Goal: Task Accomplishment & Management: Use online tool/utility

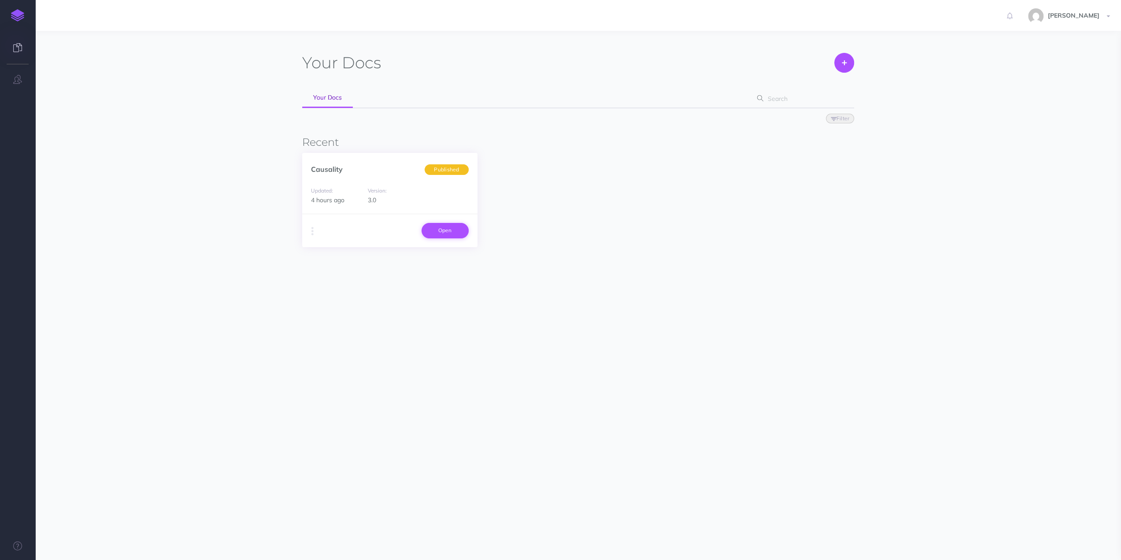
click at [448, 228] on link "Open" at bounding box center [444, 230] width 47 height 15
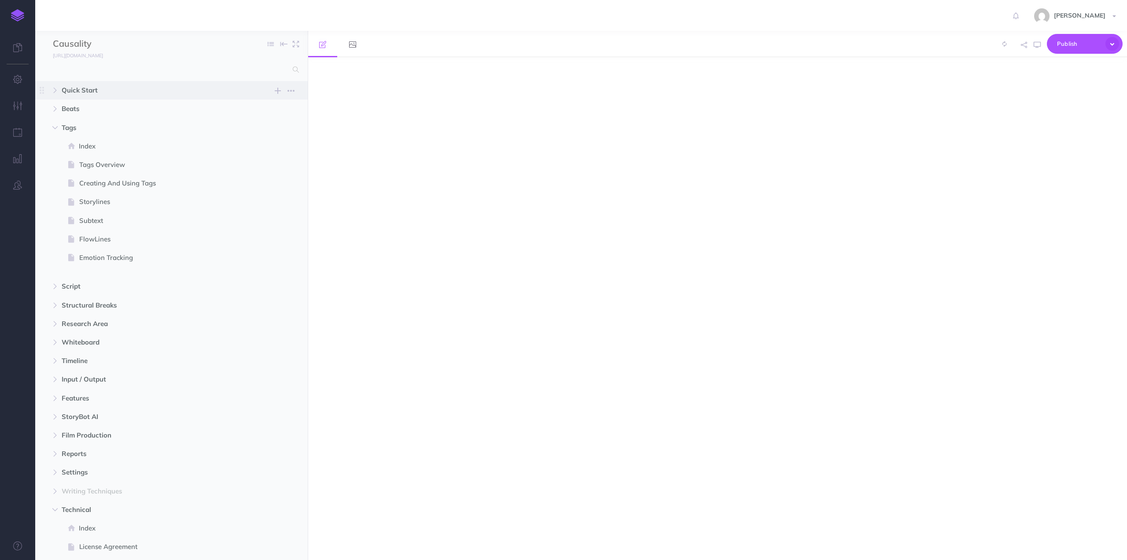
select select "null"
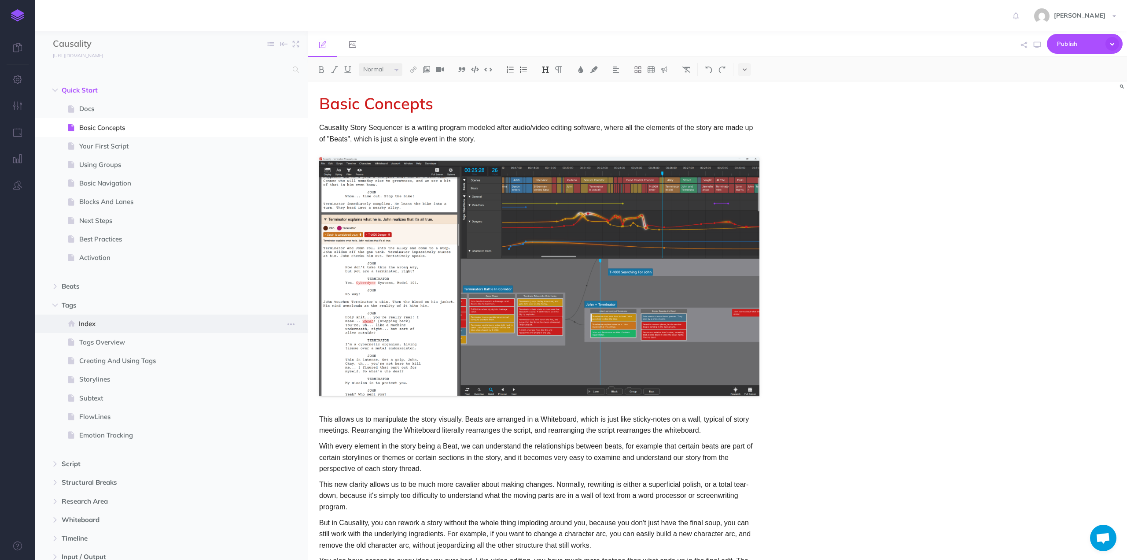
scroll to position [220, 0]
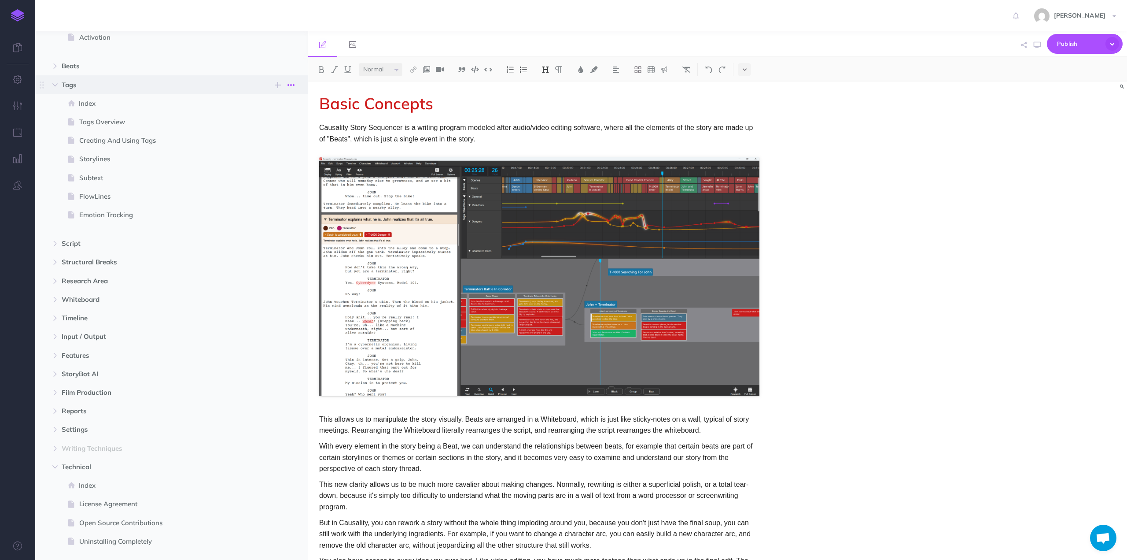
drag, startPoint x: 74, startPoint y: 85, endPoint x: 289, endPoint y: 82, distance: 214.9
click at [289, 82] on icon "button" at bounding box center [291, 85] width 7 height 11
click at [293, 214] on icon "button" at bounding box center [291, 215] width 7 height 11
click at [115, 216] on span "Emotion Tracking" at bounding box center [167, 215] width 176 height 11
select select "null"
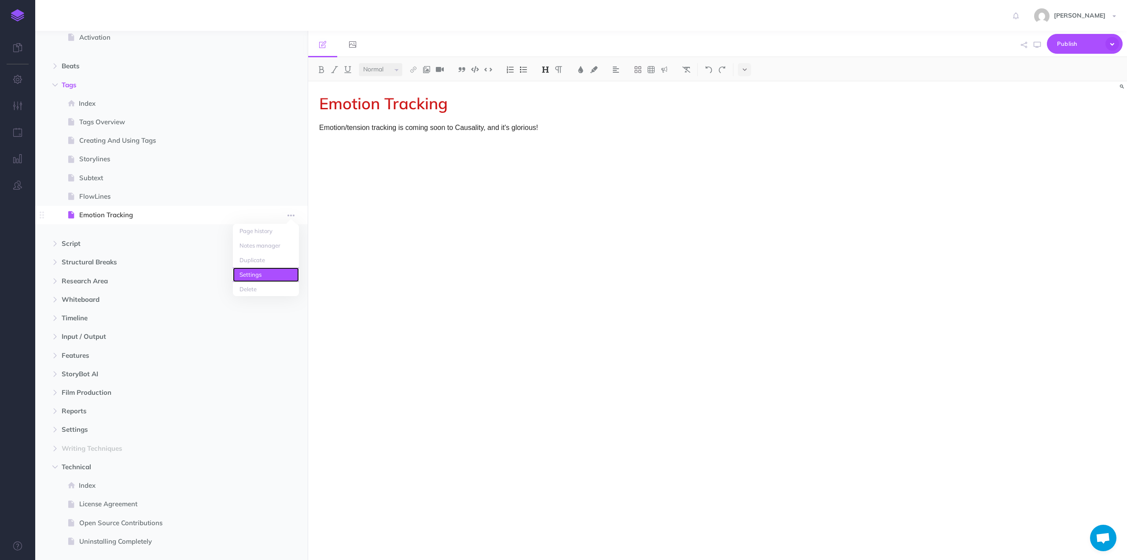
click at [252, 275] on link "Settings" at bounding box center [266, 274] width 66 height 15
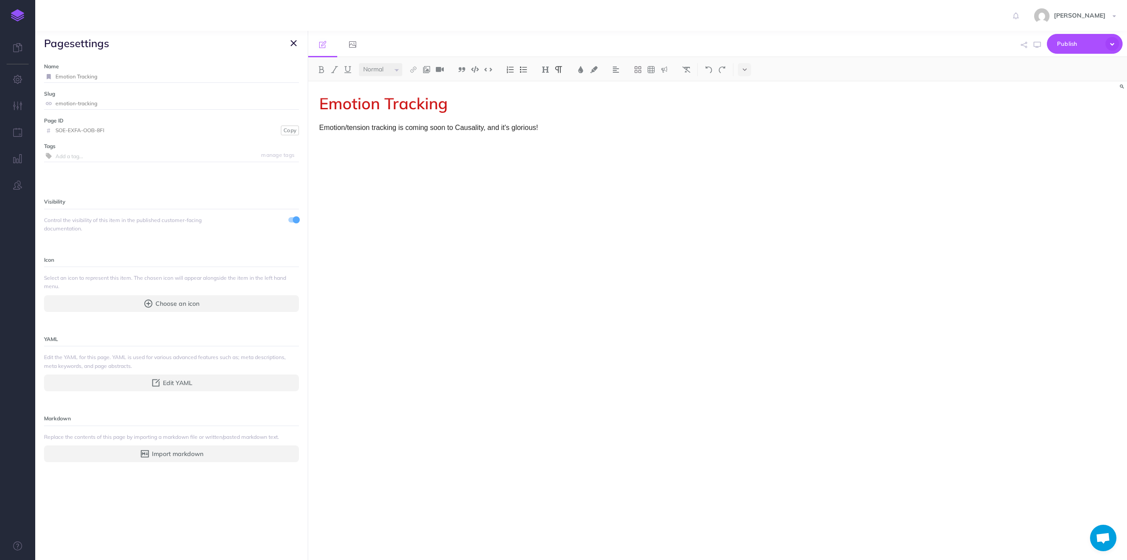
click at [460, 145] on div "Emotion Tracking Emotion/tension tracking is coming soon to Causality, and it's…" at bounding box center [539, 315] width 462 height 469
drag, startPoint x: 549, startPoint y: 127, endPoint x: 319, endPoint y: 122, distance: 229.9
click at [319, 122] on p "Emotion/tension tracking is coming soon to Causality, and it's glorious!" at bounding box center [539, 127] width 440 height 11
click at [339, 191] on div "Emotion Tracking Emotion/tension tracking is coming soon to Causality, and it's…" at bounding box center [539, 315] width 462 height 469
click at [292, 41] on icon "button" at bounding box center [294, 43] width 6 height 11
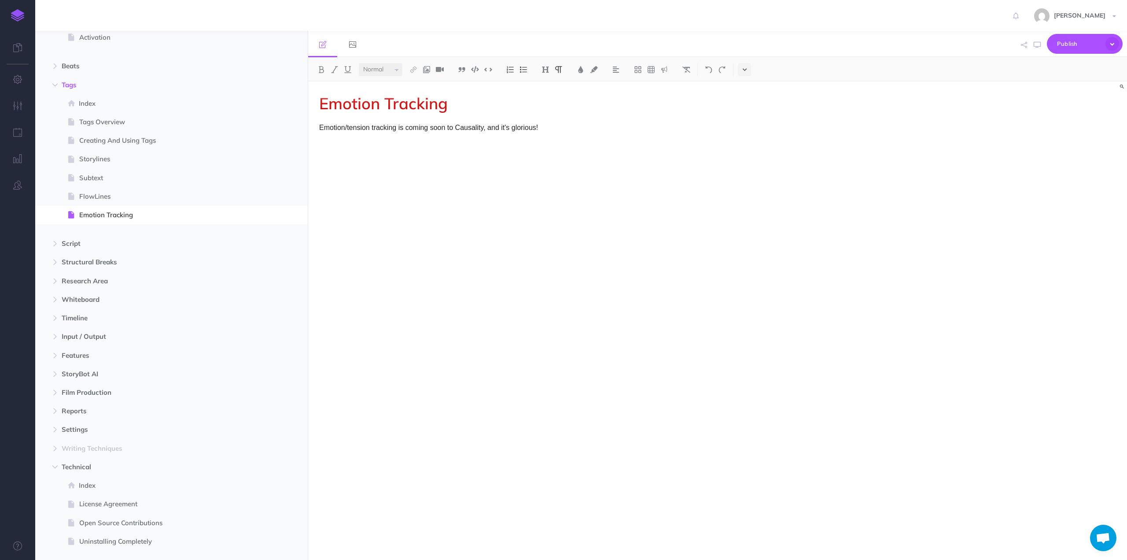
click at [745, 70] on icon at bounding box center [745, 69] width 4 height 6
click at [724, 244] on div "Emotion Tracking Emotion/tension tracking is coming soon to Causality, and it's…" at bounding box center [539, 315] width 462 height 469
click at [351, 47] on icon at bounding box center [352, 44] width 7 height 7
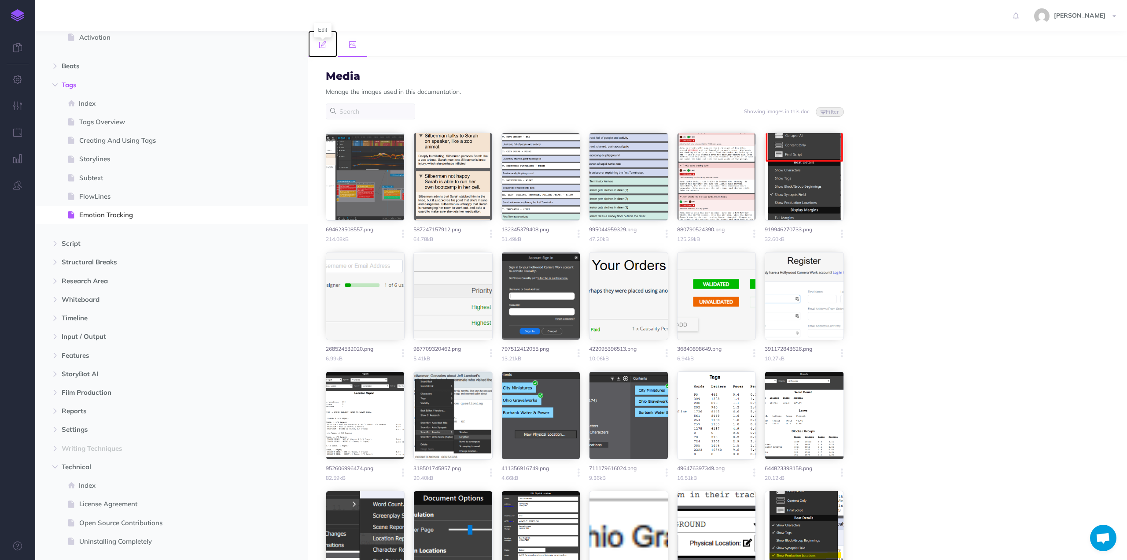
click at [323, 47] on icon at bounding box center [322, 44] width 7 height 7
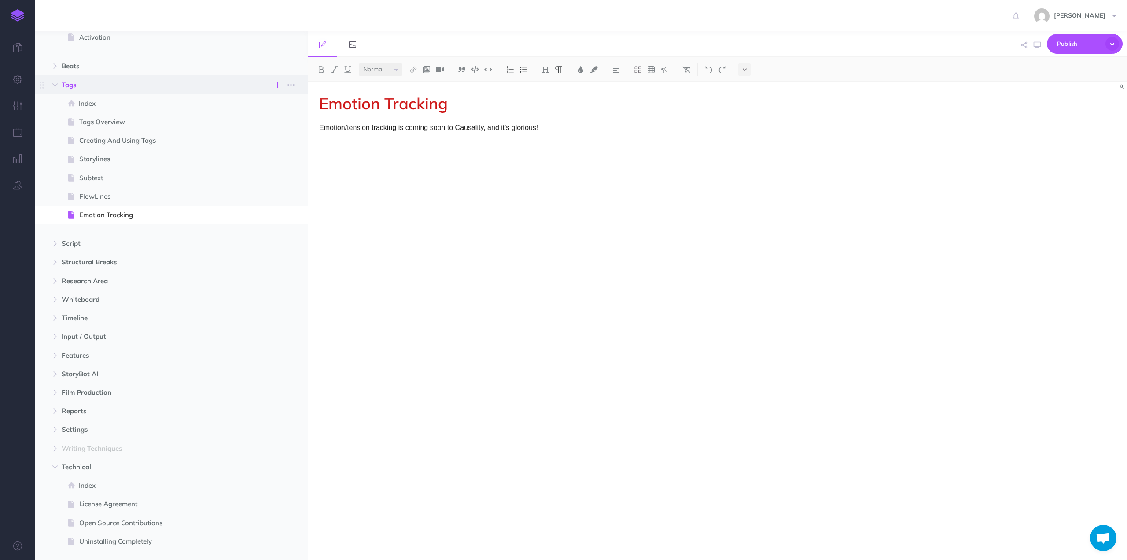
click at [278, 85] on icon "button" at bounding box center [278, 85] width 6 height 11
click at [441, 268] on div "Emotion Tracking Emotion/tension tracking is coming soon to Causality, and it's…" at bounding box center [539, 315] width 462 height 469
drag, startPoint x: 89, startPoint y: 512, endPoint x: 190, endPoint y: 523, distance: 101.9
click at [102, 459] on ul "Quick Start New folder Add a new folder inside this folder New page Add a new b…" at bounding box center [171, 236] width 273 height 750
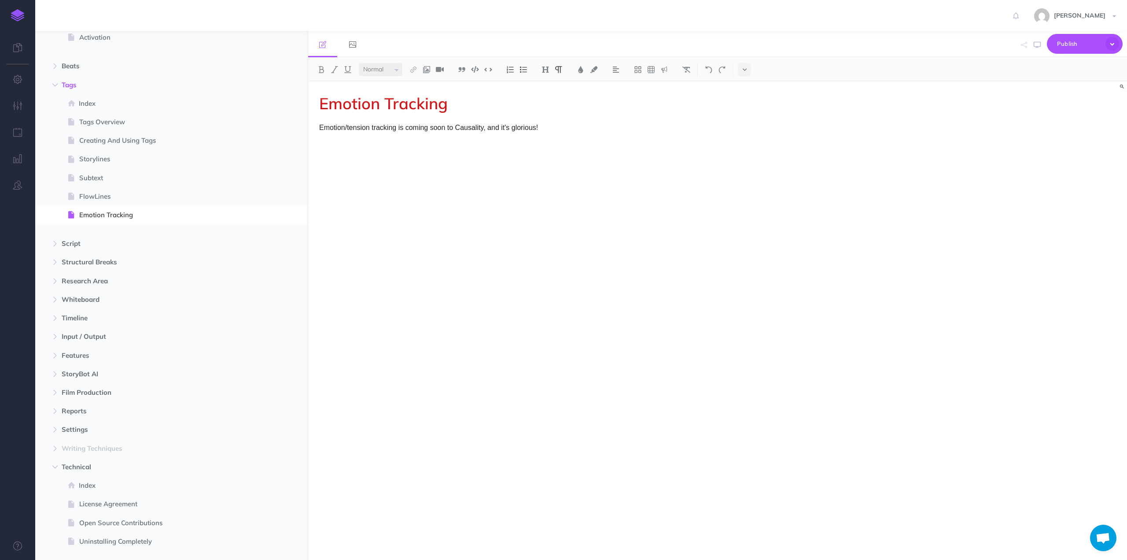
click at [187, 523] on ul "Quick Start New folder Add a new folder inside this folder New page Add a new b…" at bounding box center [171, 236] width 273 height 750
click at [292, 559] on icon "button" at bounding box center [291, 570] width 7 height 11
drag, startPoint x: 265, startPoint y: 528, endPoint x: 33, endPoint y: 24, distance: 554.8
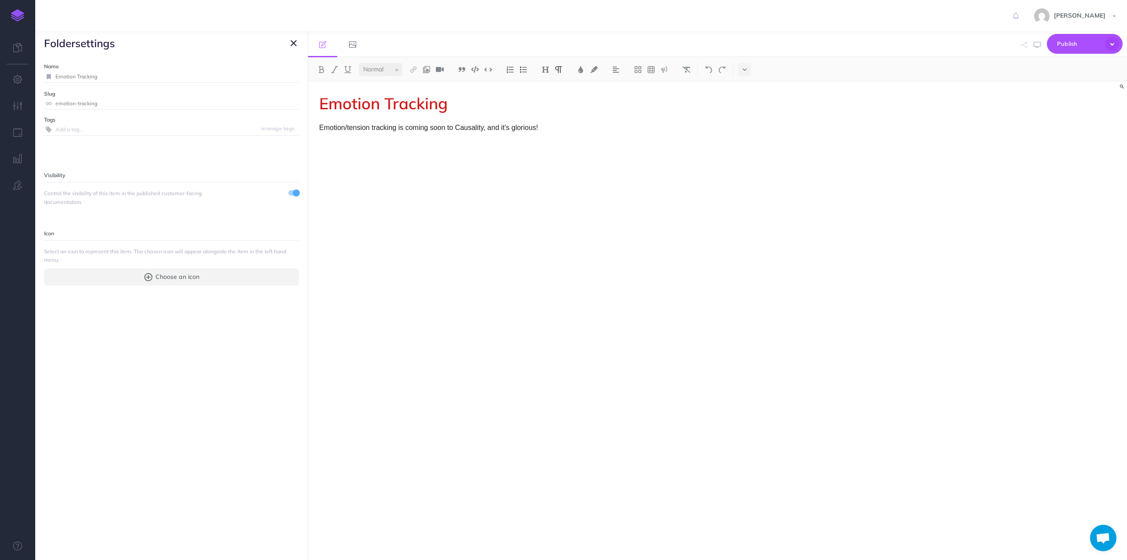
drag, startPoint x: 297, startPoint y: 41, endPoint x: 141, endPoint y: 262, distance: 270.8
click at [296, 41] on button "button" at bounding box center [293, 43] width 11 height 11
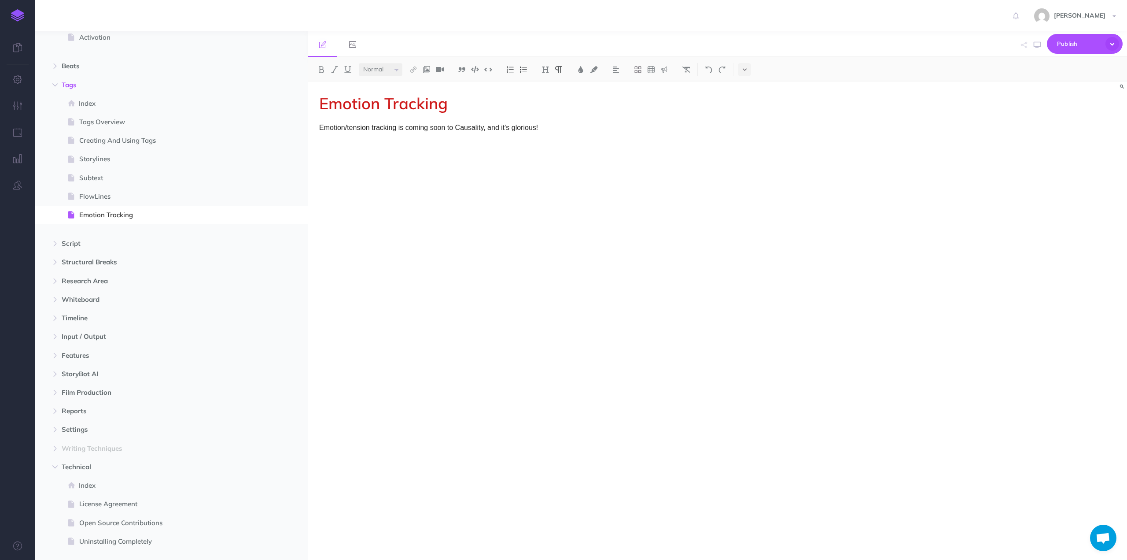
drag, startPoint x: 46, startPoint y: 464, endPoint x: 62, endPoint y: 468, distance: 16.3
click at [55, 329] on ul "Quick Start New folder Add a new folder inside this folder New page Add a new b…" at bounding box center [171, 236] width 273 height 750
click at [38, 504] on ul "Quick Start New folder Add a new folder inside this folder New page Add a new b…" at bounding box center [171, 236] width 273 height 750
click at [49, 450] on ul "Quick Start New folder Add a new folder inside this folder New page Add a new b…" at bounding box center [171, 236] width 273 height 750
drag, startPoint x: 42, startPoint y: 486, endPoint x: 44, endPoint y: 499, distance: 12.9
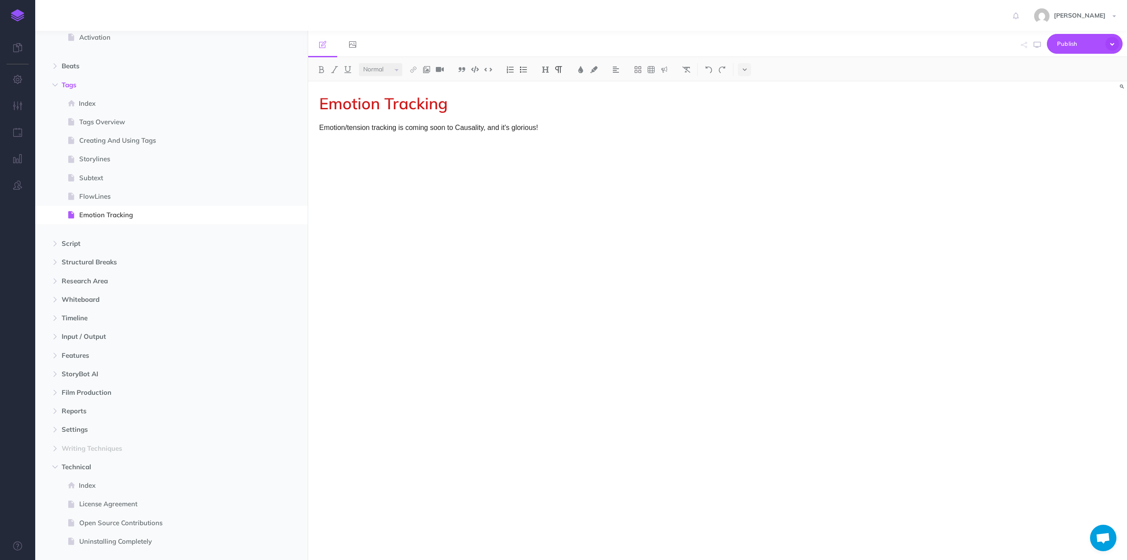
click at [42, 559] on span at bounding box center [41, 570] width 13 height 18
click at [44, 504] on ul "Quick Start New folder Add a new folder inside this folder New page Add a new b…" at bounding box center [171, 236] width 273 height 750
click at [48, 559] on span at bounding box center [41, 570] width 13 height 18
drag, startPoint x: 42, startPoint y: 488, endPoint x: 55, endPoint y: 502, distance: 19.3
click at [55, 502] on ul "Quick Start New folder Add a new folder inside this folder New page Add a new b…" at bounding box center [171, 236] width 273 height 750
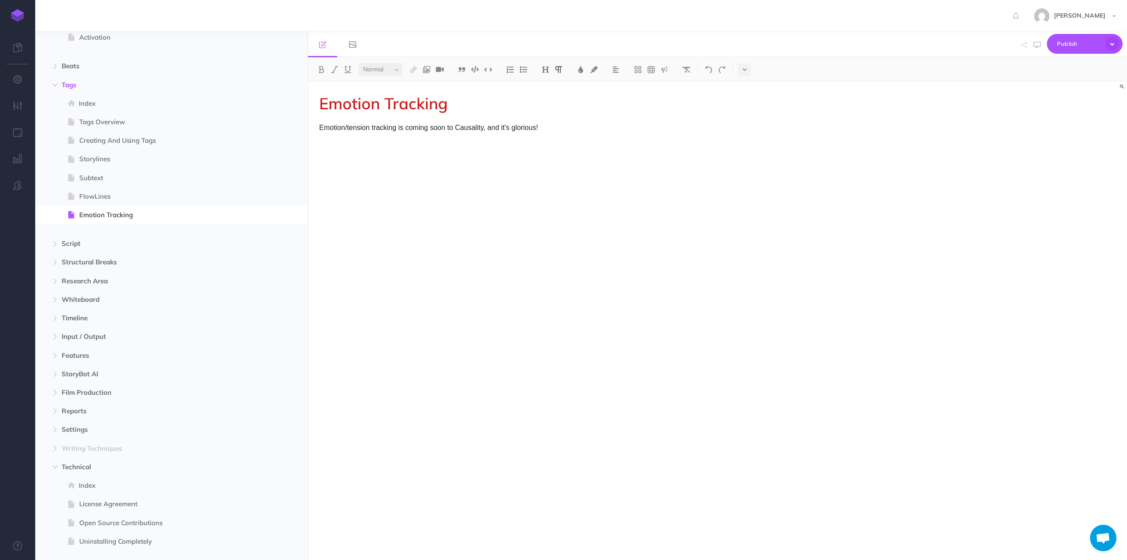
click at [56, 559] on icon "button" at bounding box center [54, 569] width 5 height 5
drag, startPoint x: 43, startPoint y: 486, endPoint x: 71, endPoint y: 181, distance: 306.0
click at [45, 159] on ul "Quick Start New folder Add a new folder inside this folder New page Add a new b…" at bounding box center [171, 236] width 273 height 750
click at [432, 261] on div "Emotion Tracking Emotion/tension tracking is coming soon to Causality, and it's…" at bounding box center [539, 315] width 462 height 469
click at [290, 559] on icon "button" at bounding box center [291, 570] width 7 height 11
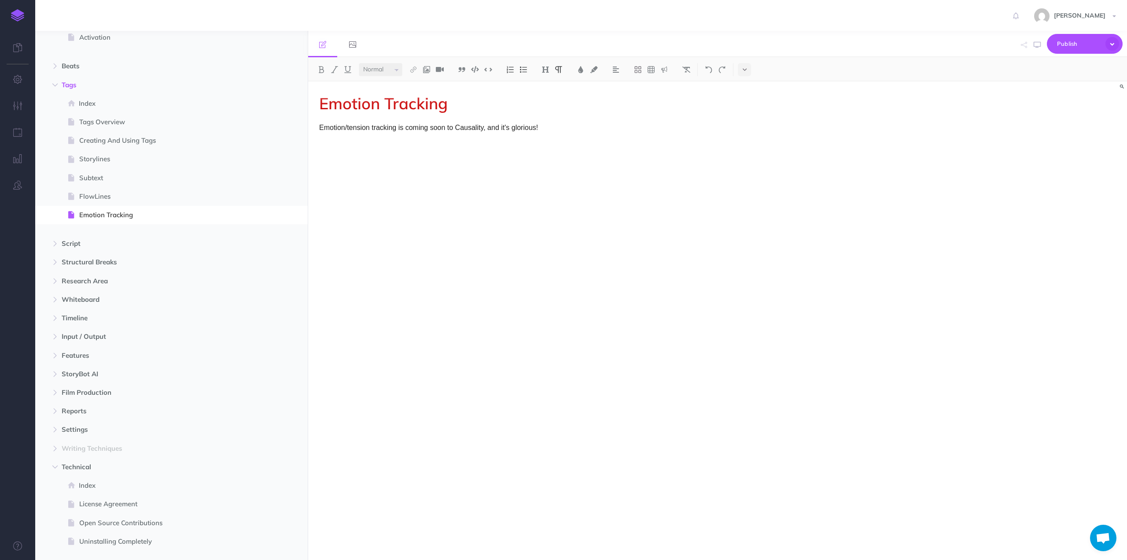
click at [413, 279] on div "Emotion Tracking Emotion/tension tracking is coming soon to Causality, and it's…" at bounding box center [539, 315] width 462 height 469
click at [290, 559] on icon "button" at bounding box center [291, 570] width 7 height 11
click at [364, 452] on div "Emotion Tracking Emotion/tension tracking is coming soon to Causality, and it's…" at bounding box center [539, 315] width 462 height 469
click at [42, 470] on ul "Quick Start New folder Add a new folder inside this folder New page Add a new b…" at bounding box center [171, 236] width 273 height 750
drag, startPoint x: 44, startPoint y: 464, endPoint x: 47, endPoint y: 413, distance: 50.3
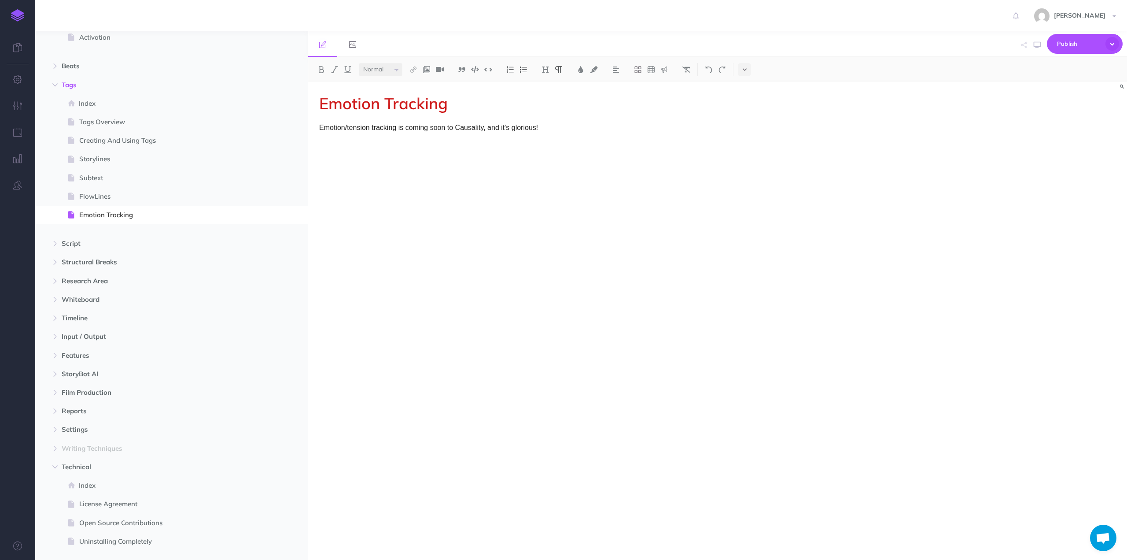
drag, startPoint x: 47, startPoint y: 413, endPoint x: 39, endPoint y: 488, distance: 75.3
click at [39, 559] on span at bounding box center [41, 570] width 13 height 18
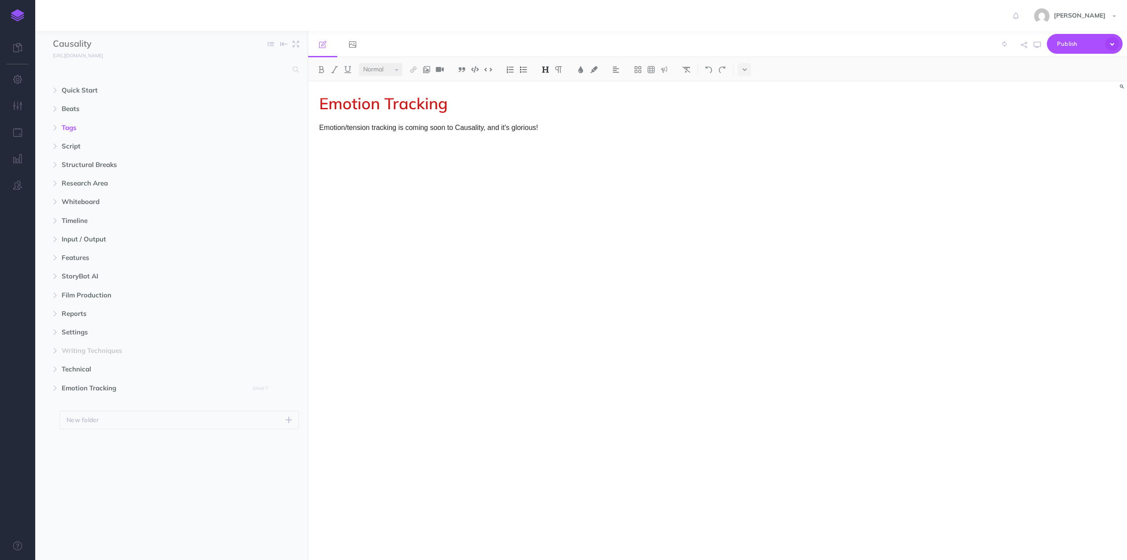
select select "null"
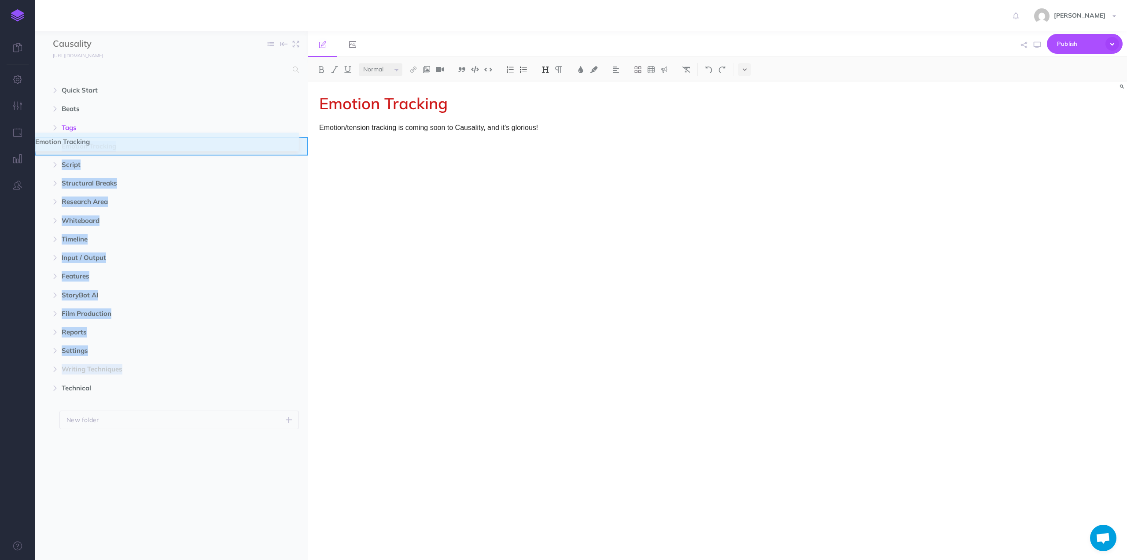
drag, startPoint x: 44, startPoint y: 391, endPoint x: 36, endPoint y: 145, distance: 246.3
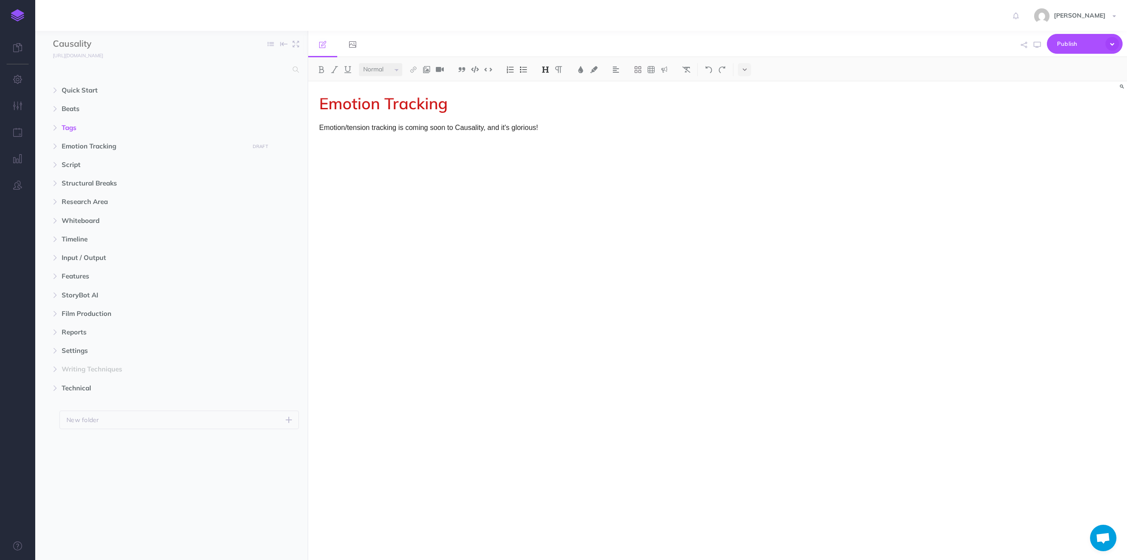
click at [402, 250] on div "Emotion Tracking Emotion/tension tracking is coming soon to Causality, and it's…" at bounding box center [539, 315] width 462 height 469
click at [55, 147] on icon "button" at bounding box center [54, 146] width 5 height 5
click at [85, 166] on span "Index" at bounding box center [167, 164] width 176 height 11
select select "null"
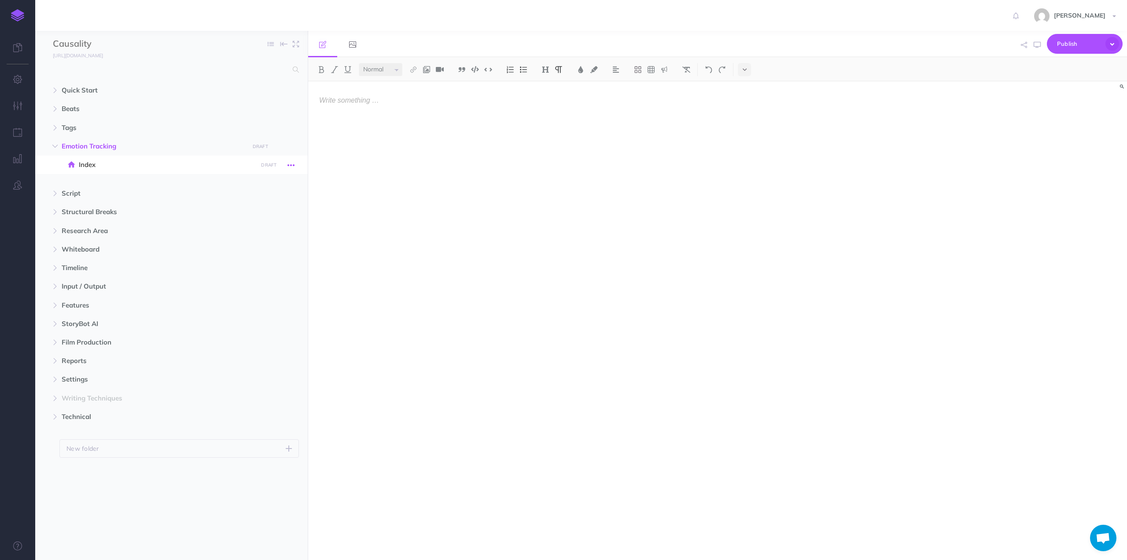
click at [291, 163] on icon "button" at bounding box center [291, 165] width 7 height 11
click at [255, 223] on link "Settings" at bounding box center [266, 224] width 66 height 15
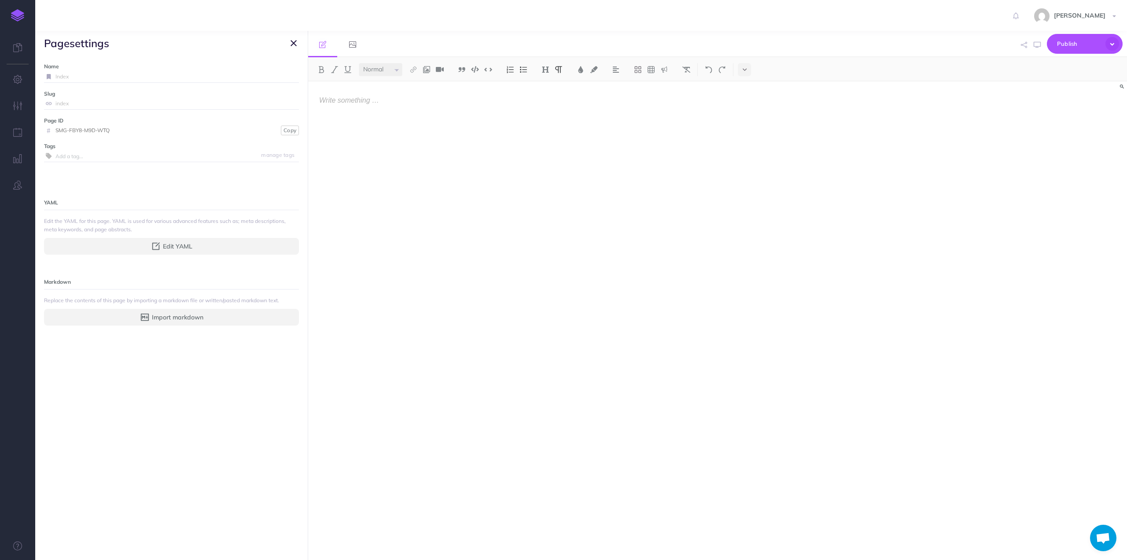
click at [68, 78] on input "Index" at bounding box center [176, 76] width 243 height 11
click at [65, 99] on input "index" at bounding box center [176, 103] width 243 height 11
click at [66, 105] on input "index" at bounding box center [176, 103] width 243 height 11
click at [63, 103] on input "index" at bounding box center [176, 103] width 243 height 11
click at [58, 76] on input "Index" at bounding box center [176, 76] width 243 height 11
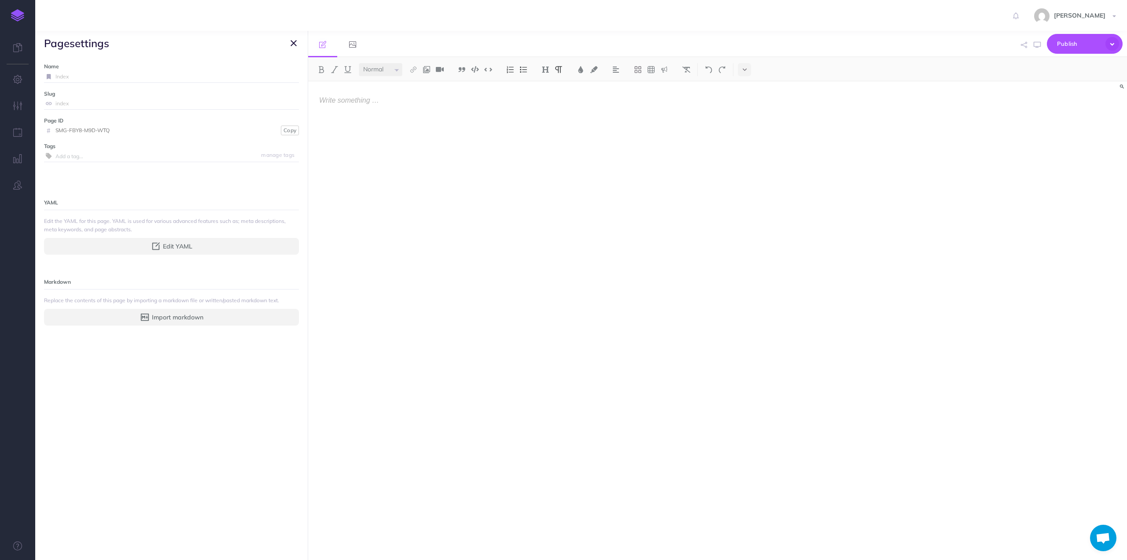
click at [58, 76] on input "Index" at bounding box center [176, 76] width 243 height 11
click at [173, 369] on div "Name Index Save Slug index Save Page ID # SMG-FBY8-M9D-WTQ Copy Tags manage tag…" at bounding box center [171, 307] width 273 height 504
click at [395, 244] on div at bounding box center [539, 315] width 462 height 469
click at [291, 41] on icon "button" at bounding box center [294, 43] width 6 height 11
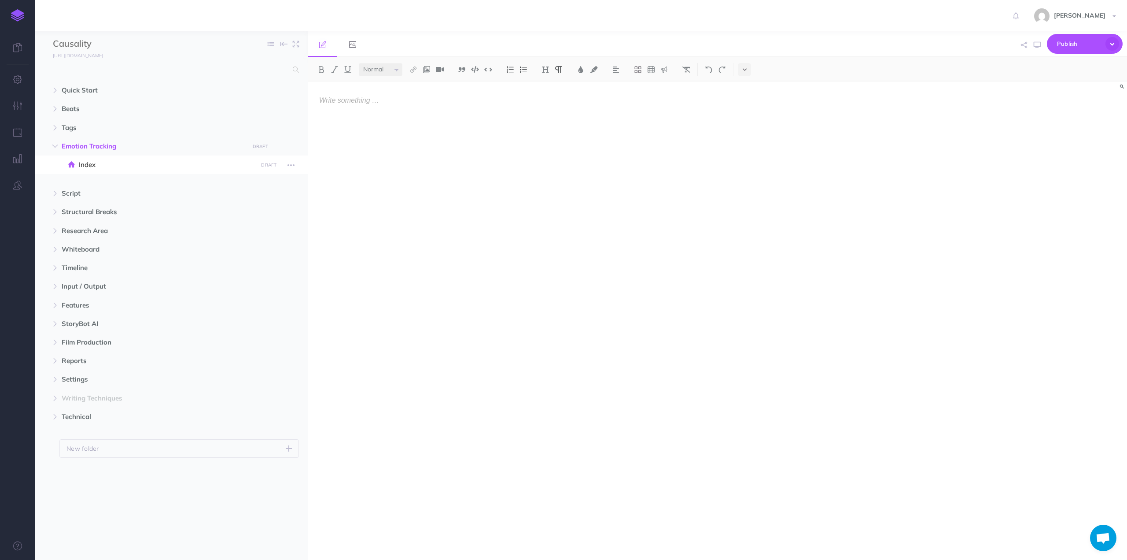
click at [83, 163] on span "Index" at bounding box center [167, 164] width 176 height 11
click at [85, 163] on span "Index" at bounding box center [167, 164] width 176 height 11
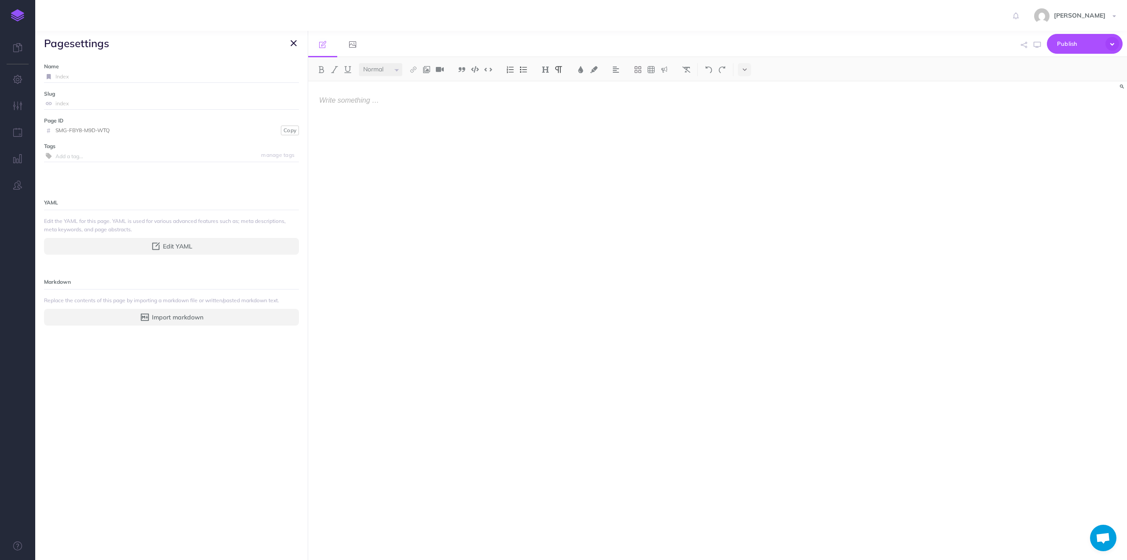
click at [60, 74] on input "Index" at bounding box center [176, 76] width 243 height 11
click at [48, 77] on icon at bounding box center [48, 76] width 9 height 5
click at [292, 44] on icon "button" at bounding box center [294, 43] width 6 height 11
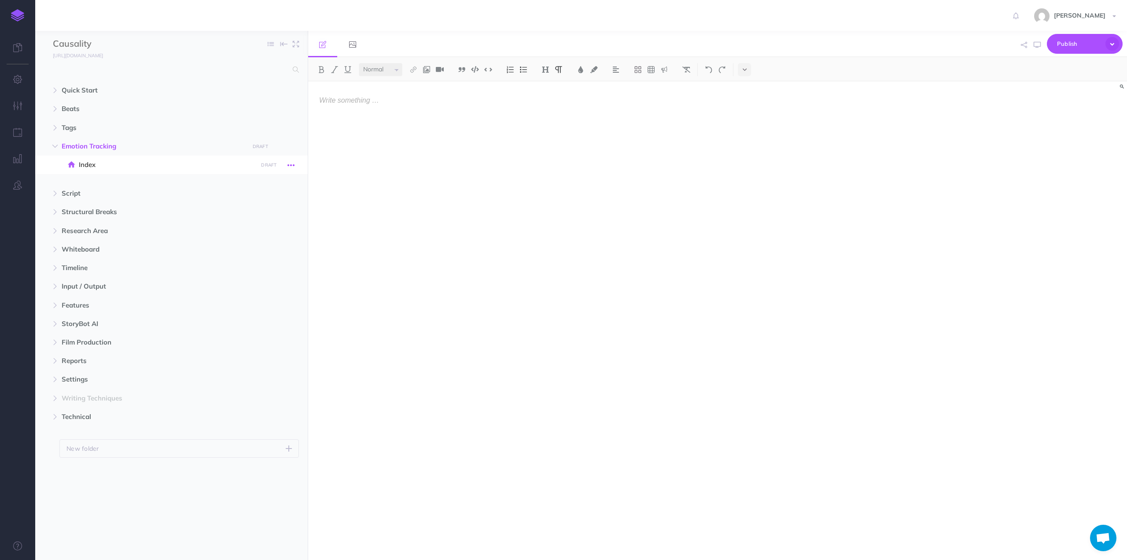
click at [294, 165] on icon "button" at bounding box center [291, 165] width 7 height 11
click at [269, 193] on link "Notes manager" at bounding box center [266, 195] width 66 height 15
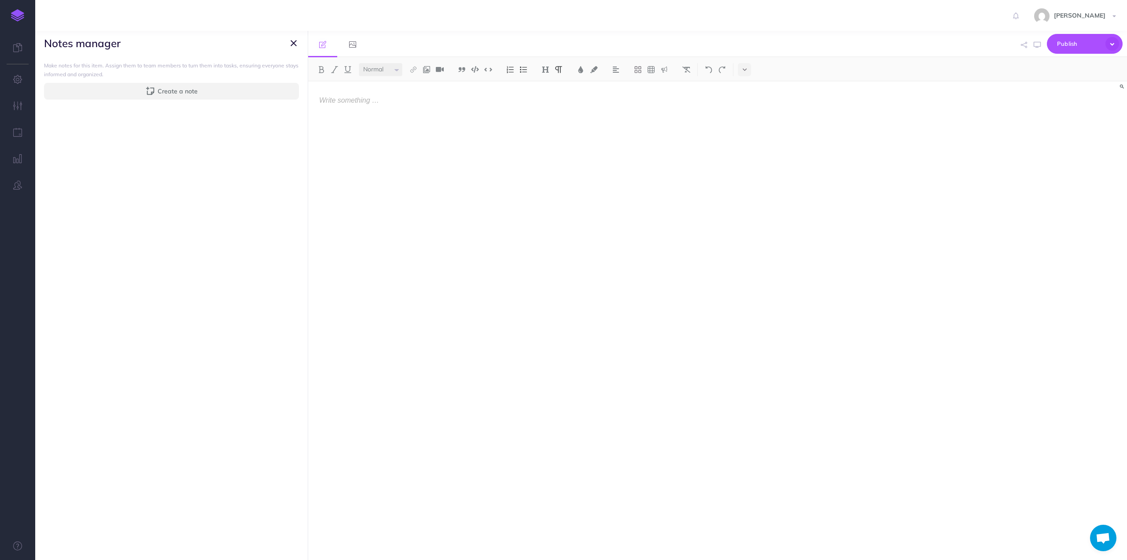
click at [294, 43] on icon "button" at bounding box center [294, 43] width 6 height 11
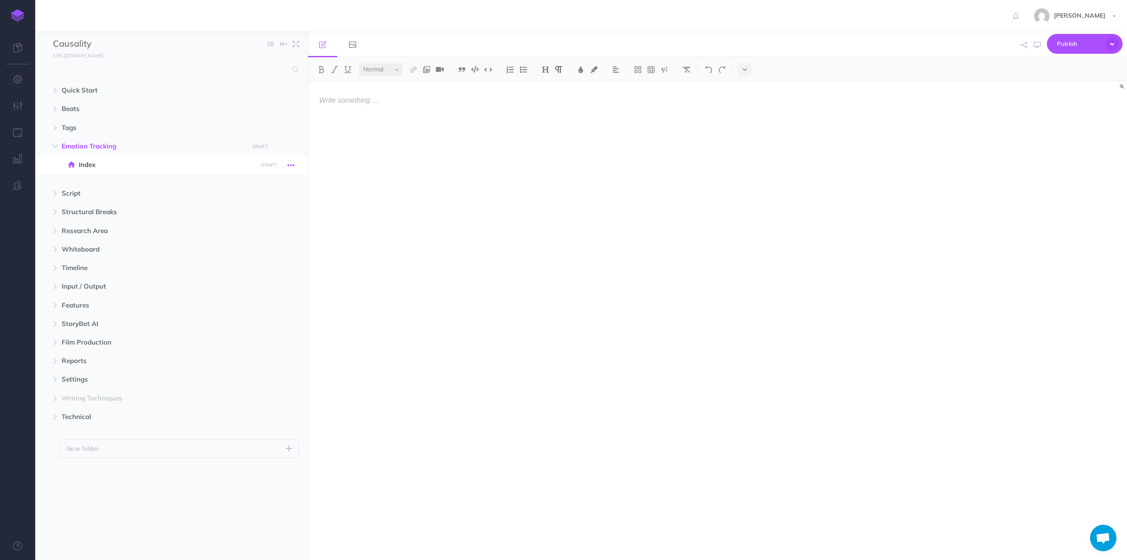
click at [295, 164] on button "button" at bounding box center [291, 164] width 16 height 11
click at [262, 219] on link "Settings" at bounding box center [266, 224] width 66 height 15
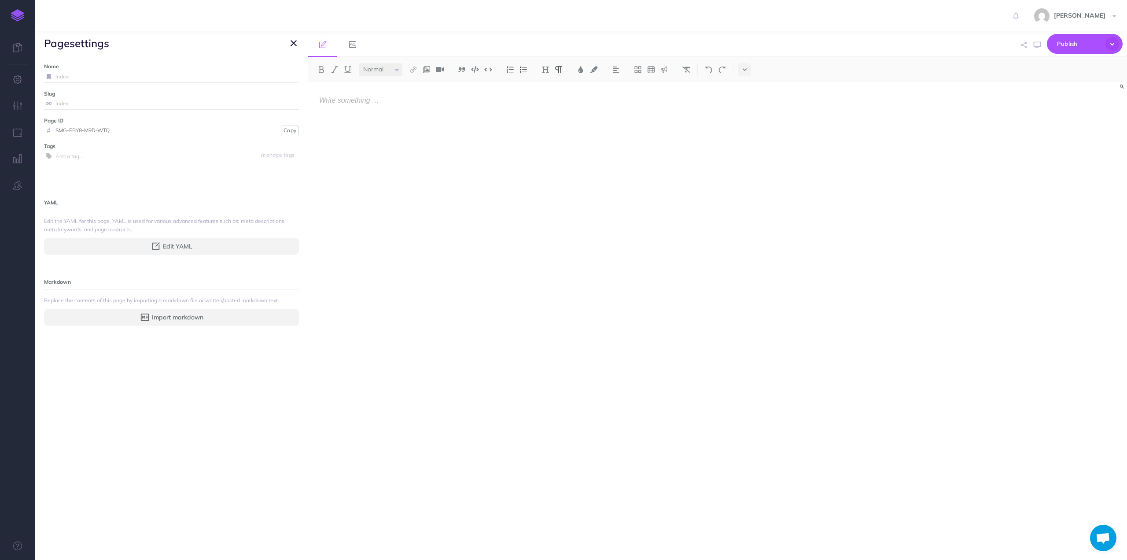
click at [64, 151] on input "text" at bounding box center [176, 155] width 243 height 11
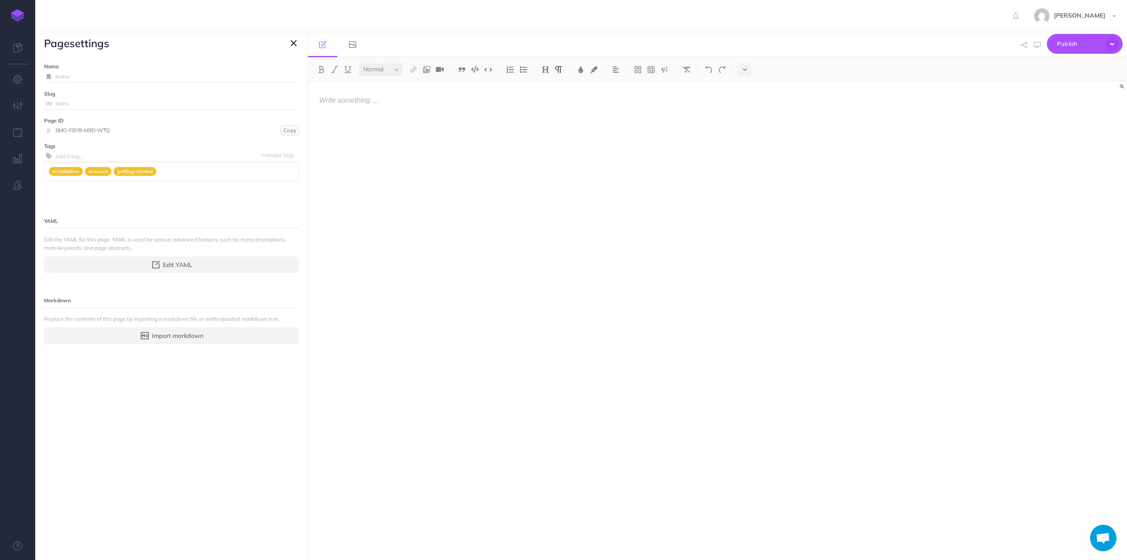
click at [65, 97] on label "Slug" at bounding box center [171, 93] width 255 height 8
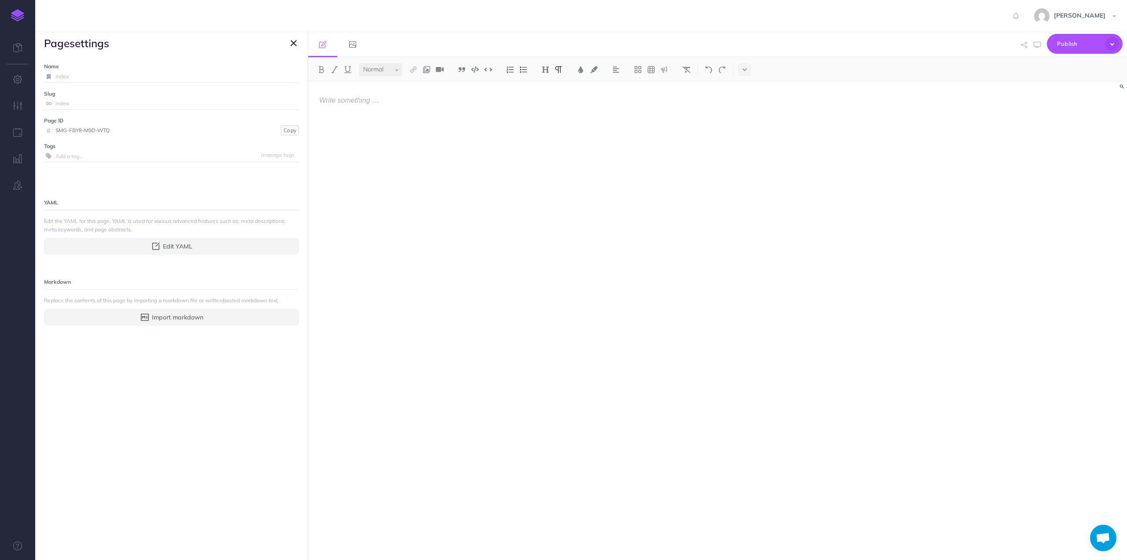
click at [60, 106] on input "index" at bounding box center [176, 103] width 243 height 11
click at [60, 96] on label "Slug" at bounding box center [171, 93] width 255 height 8
click at [61, 77] on input "Index" at bounding box center [176, 76] width 243 height 11
click at [166, 70] on label "Name" at bounding box center [171, 66] width 255 height 8
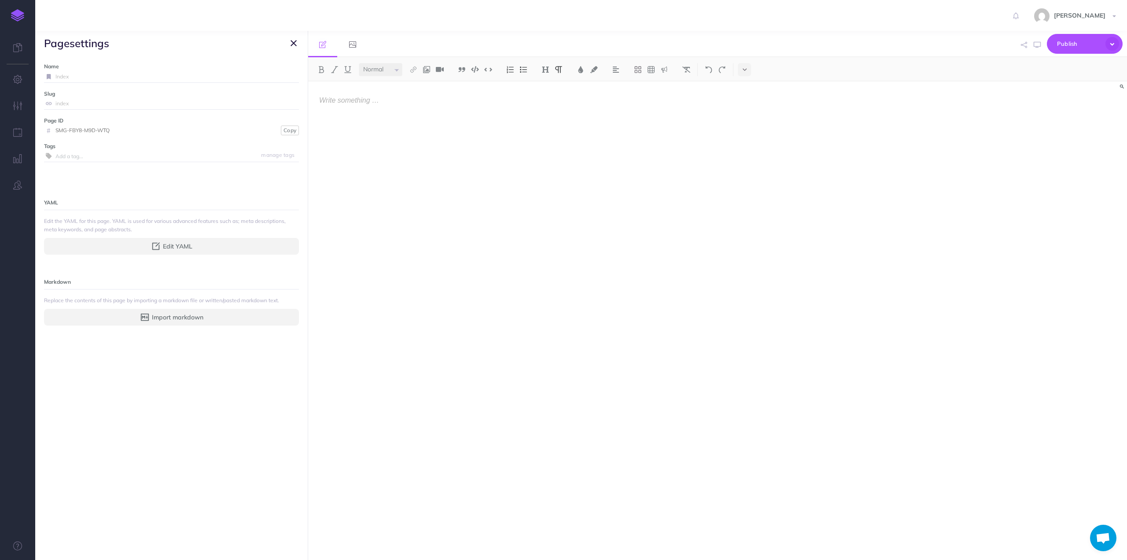
click at [294, 41] on icon "button" at bounding box center [294, 43] width 6 height 11
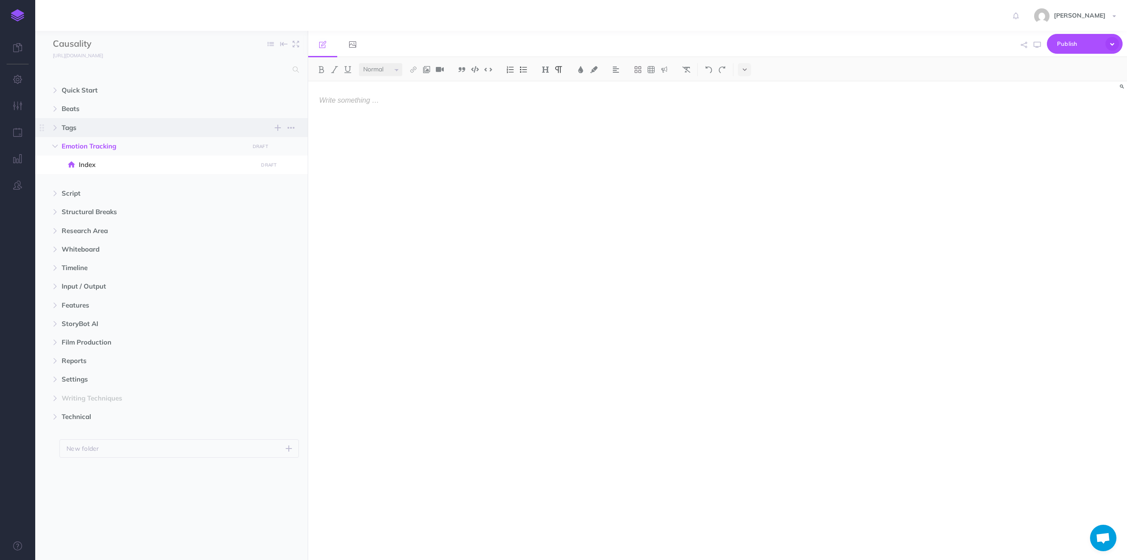
click at [78, 128] on span "Tags" at bounding box center [153, 127] width 182 height 11
select select "null"
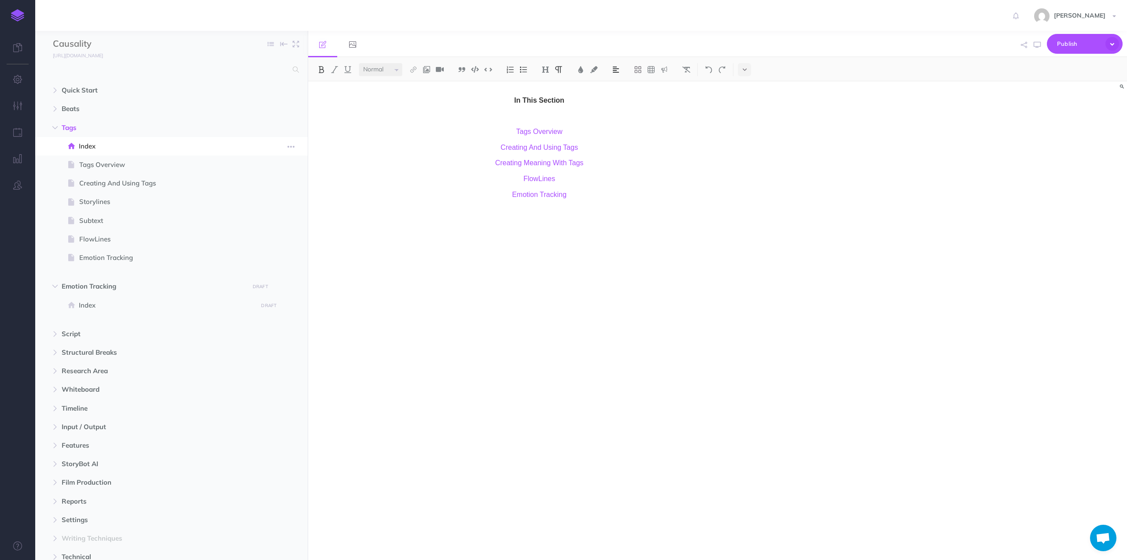
click at [91, 148] on span "Index" at bounding box center [167, 146] width 176 height 11
click at [87, 303] on span "Index" at bounding box center [167, 305] width 176 height 11
select select "null"
click at [94, 255] on span "Emotion Tracking" at bounding box center [167, 257] width 176 height 11
select select "null"
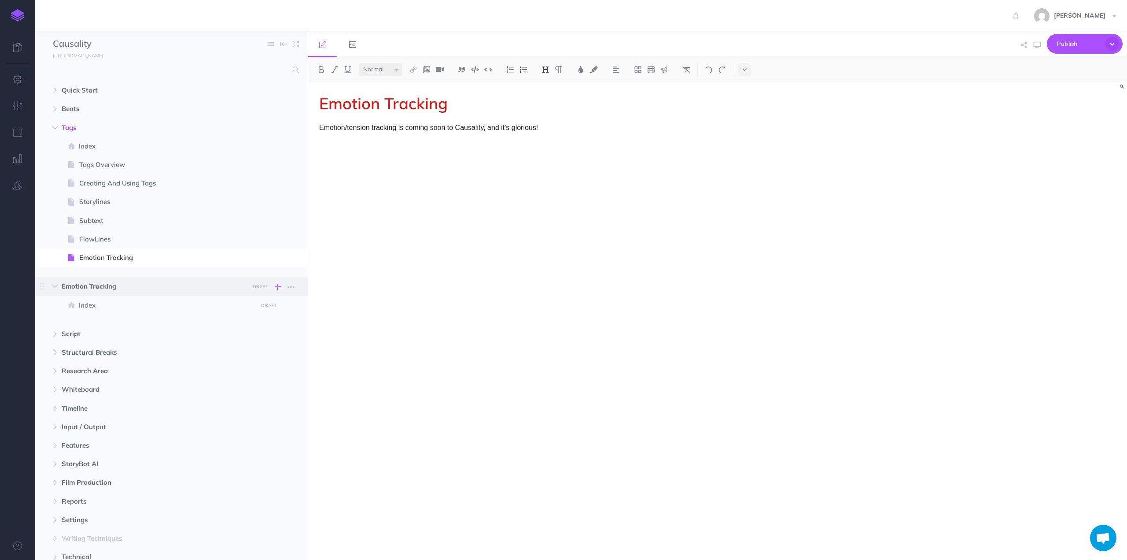
click at [276, 284] on icon "button" at bounding box center [278, 286] width 6 height 11
click at [212, 354] on p "Add a new blank page to this folder" at bounding box center [235, 361] width 88 height 16
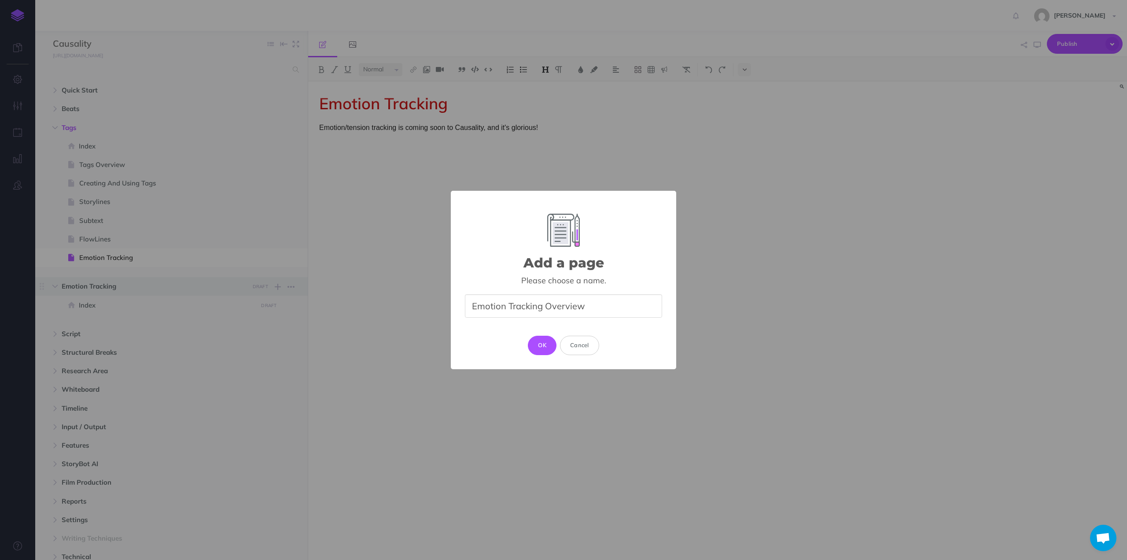
type input "Emotion Tracking Overview"
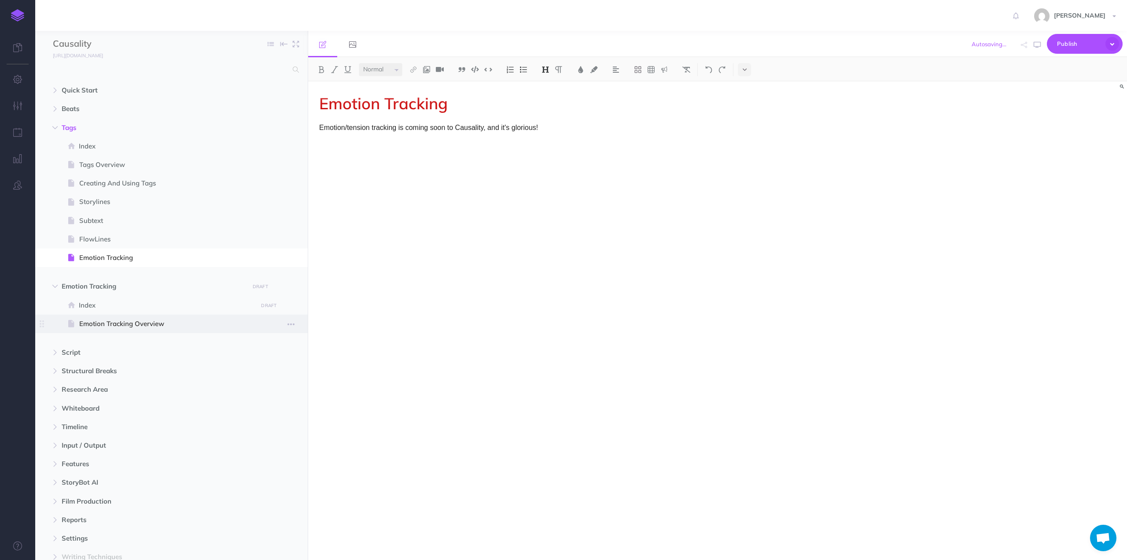
select select "null"
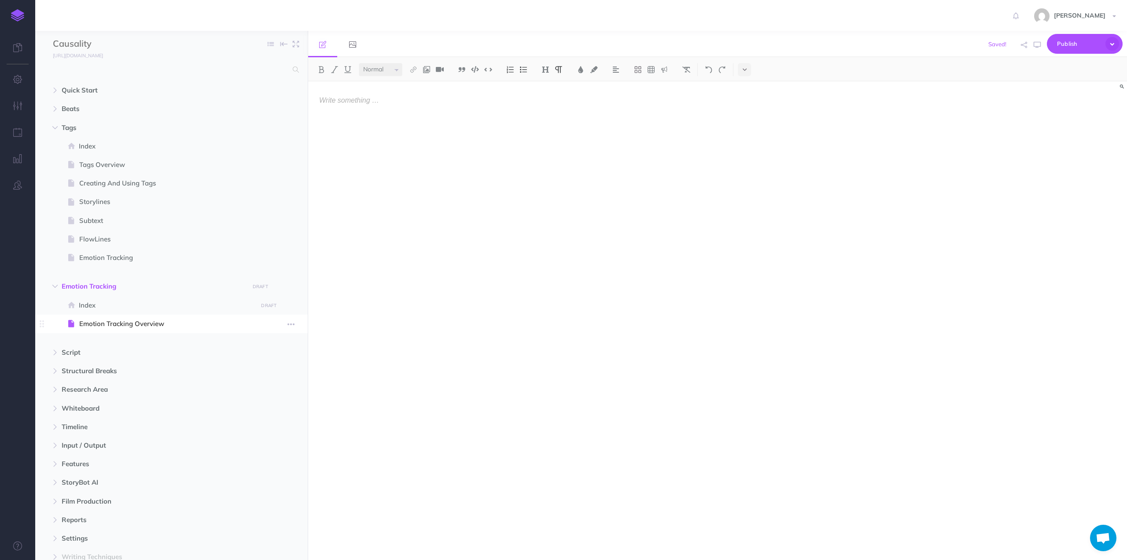
click at [133, 323] on span "Emotion Tracking Overview" at bounding box center [167, 323] width 176 height 11
click at [114, 248] on span at bounding box center [171, 257] width 273 height 18
select select "null"
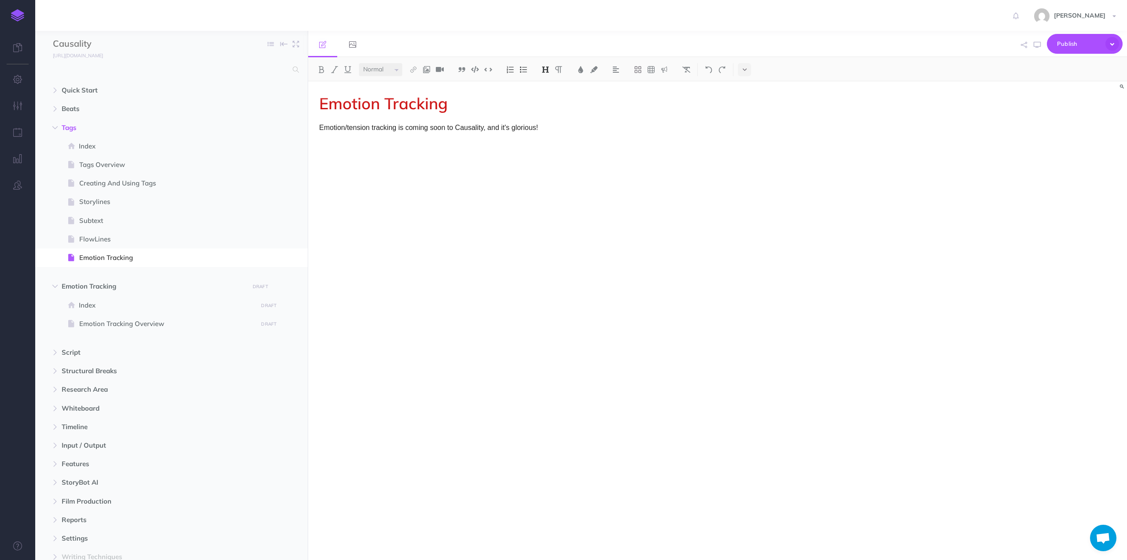
click at [465, 120] on div "Emotion Tracking Emotion/tension tracking is coming soon to Causality, and it's…" at bounding box center [539, 315] width 462 height 469
drag, startPoint x: 554, startPoint y: 128, endPoint x: 373, endPoint y: 131, distance: 181.9
click at [373, 131] on p "Emotion/tension tracking is coming soon to Causality, and it's glorious!" at bounding box center [539, 127] width 440 height 11
click at [420, 127] on p "Emotion/tension tracking docs have moved." at bounding box center [539, 127] width 440 height 11
drag, startPoint x: 420, startPoint y: 127, endPoint x: 437, endPoint y: 126, distance: 16.8
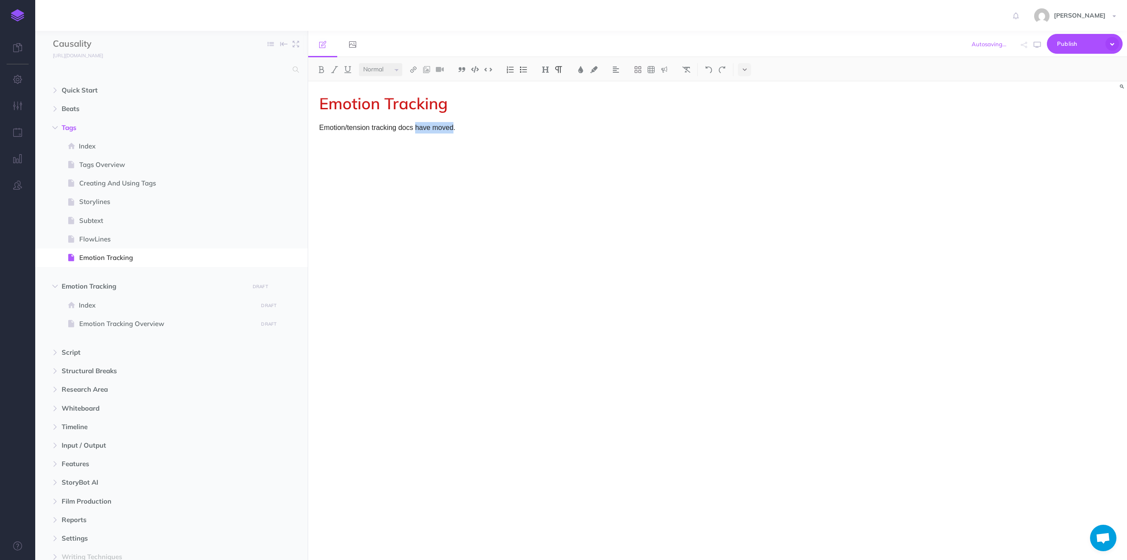
click at [437, 126] on p "Emotion/tension tracking docs have moved." at bounding box center [539, 127] width 440 height 11
click at [414, 71] on img at bounding box center [413, 69] width 8 height 7
click at [412, 98] on icon at bounding box center [413, 98] width 7 height 6
select select
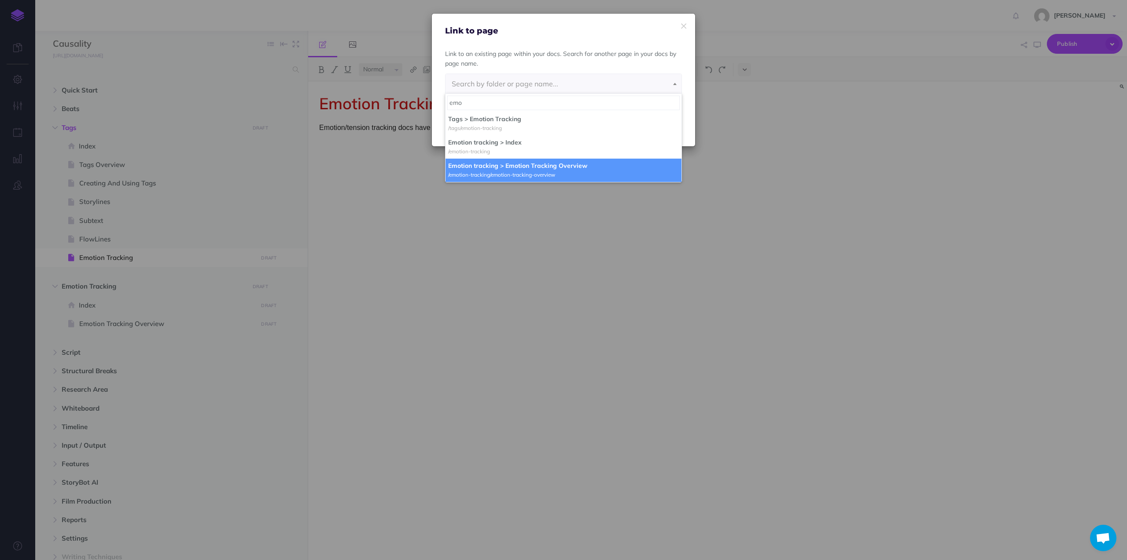
type input "emo"
select select "867-DSAL-JV2-SCR"
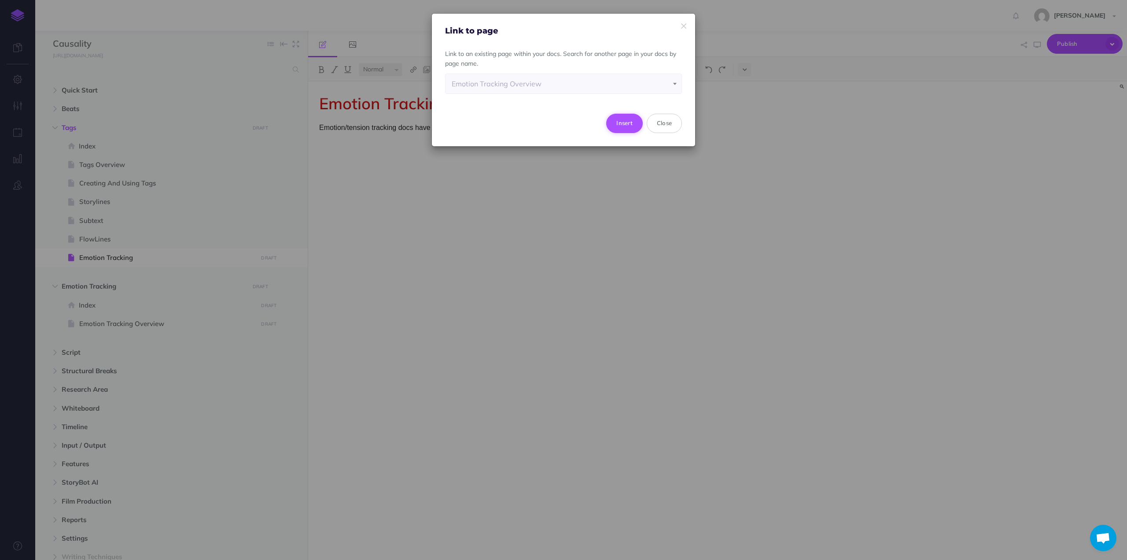
click at [625, 122] on button "Insert" at bounding box center [624, 123] width 37 height 19
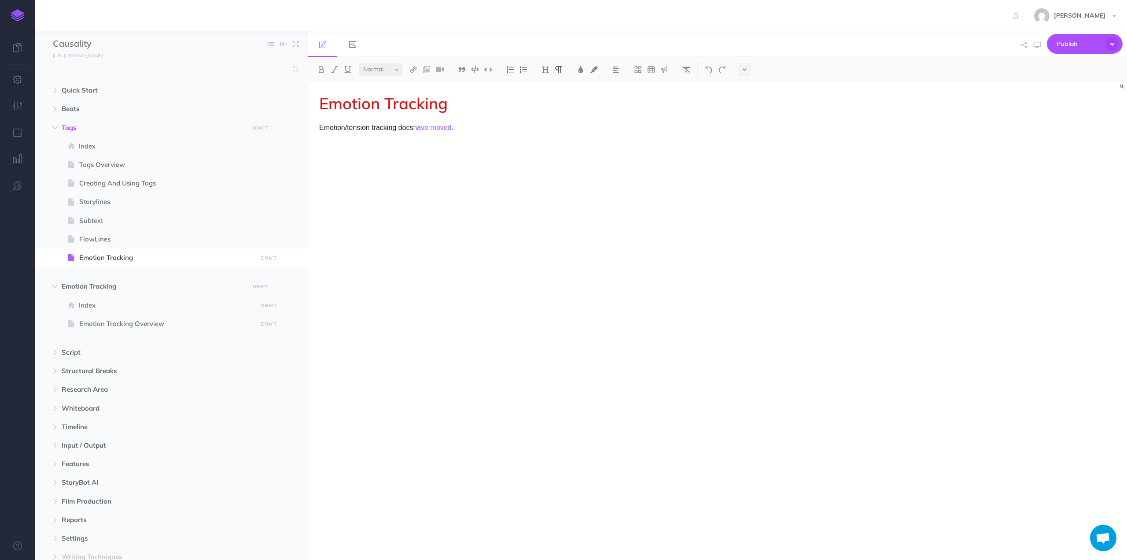
click at [434, 181] on div "Emotion Tracking Emotion/tension tracking docs have moved ." at bounding box center [539, 315] width 462 height 469
click at [395, 168] on div "Emotion Tracking Emotion/tension tracking docs have moved ." at bounding box center [539, 315] width 462 height 469
click at [481, 140] on div "Emotion Tracking Emotion/tension tracking docs have moved ." at bounding box center [539, 315] width 462 height 469
click at [100, 323] on span "Emotion Tracking Overview" at bounding box center [167, 323] width 176 height 11
select select "null"
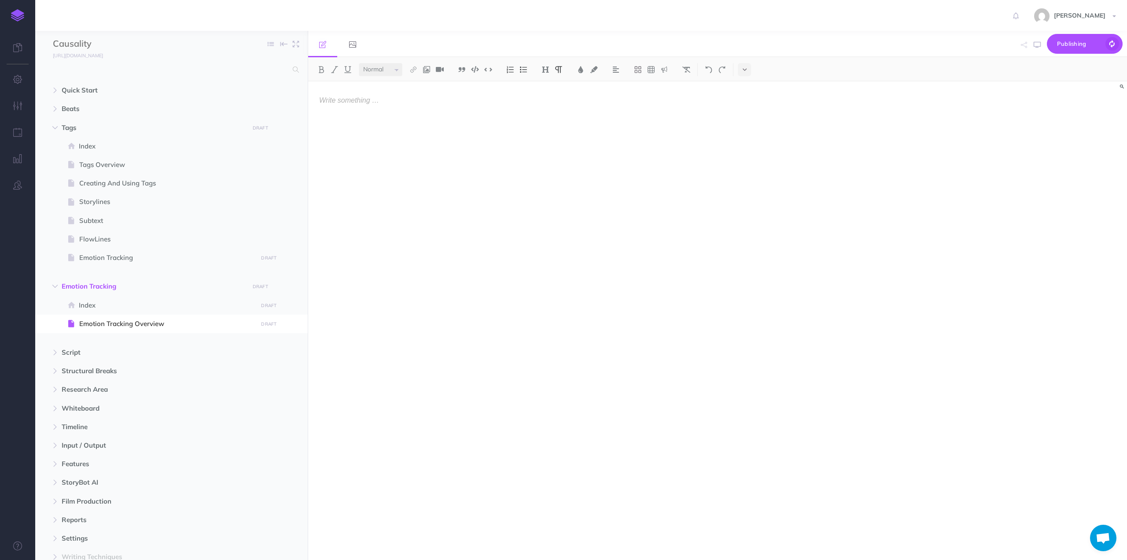
click at [362, 101] on p at bounding box center [539, 100] width 440 height 11
click at [362, 101] on p "Emotion Tracking Overview" at bounding box center [539, 100] width 440 height 11
click at [391, 69] on select "Small Normal Large" at bounding box center [381, 69] width 44 height 13
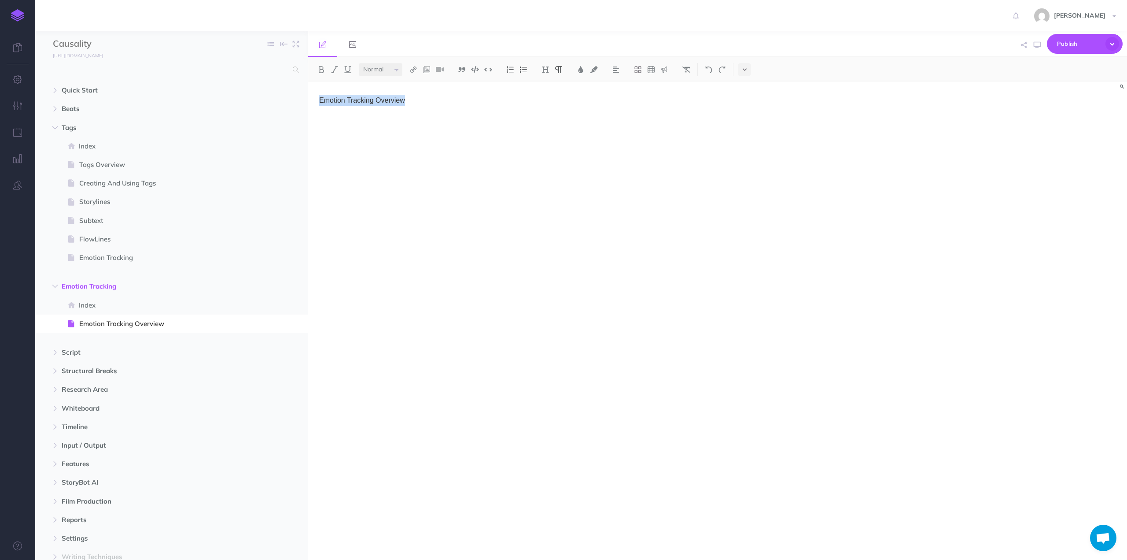
click at [391, 69] on select "Small Normal Large" at bounding box center [381, 69] width 44 height 13
click at [544, 67] on img at bounding box center [546, 69] width 8 height 7
click at [546, 83] on button "H1" at bounding box center [545, 84] width 13 height 13
click at [91, 159] on span "Tags Overview" at bounding box center [167, 164] width 176 height 11
click at [96, 167] on span "Tags Overview" at bounding box center [167, 164] width 176 height 11
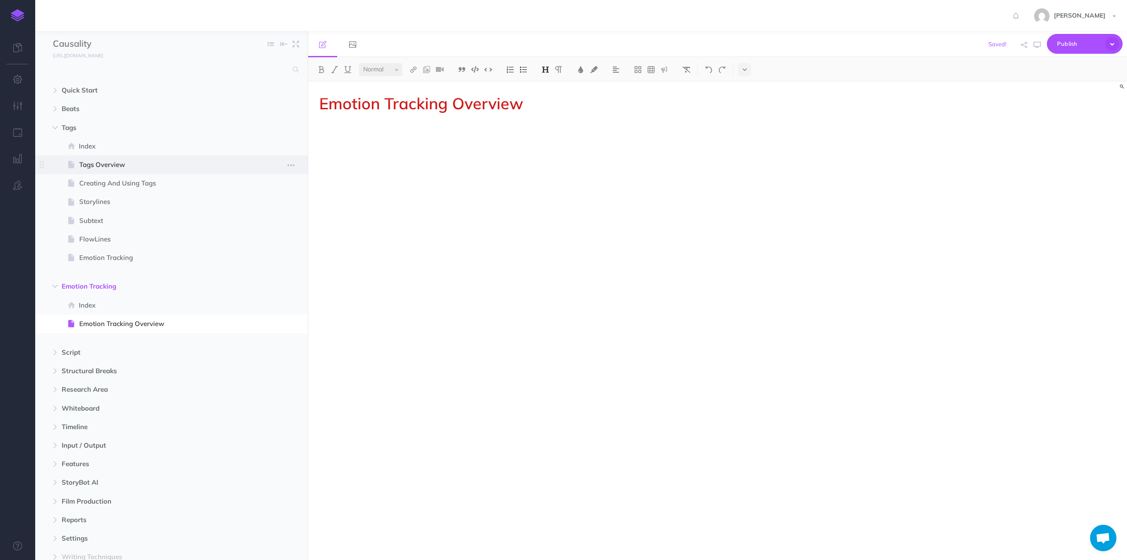
select select "null"
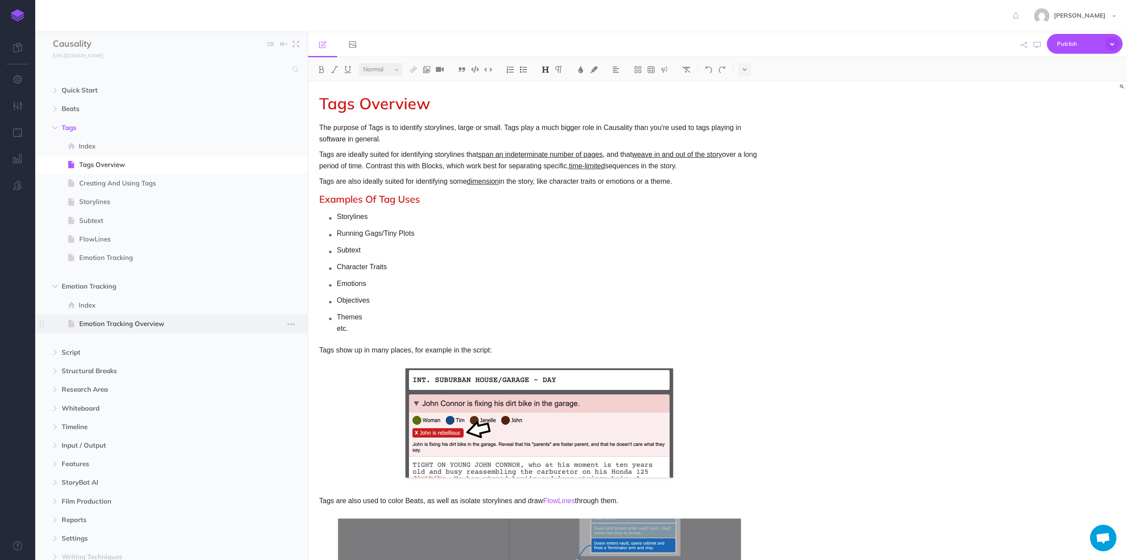
click at [85, 325] on span "Emotion Tracking Overview" at bounding box center [167, 323] width 176 height 11
select select "null"
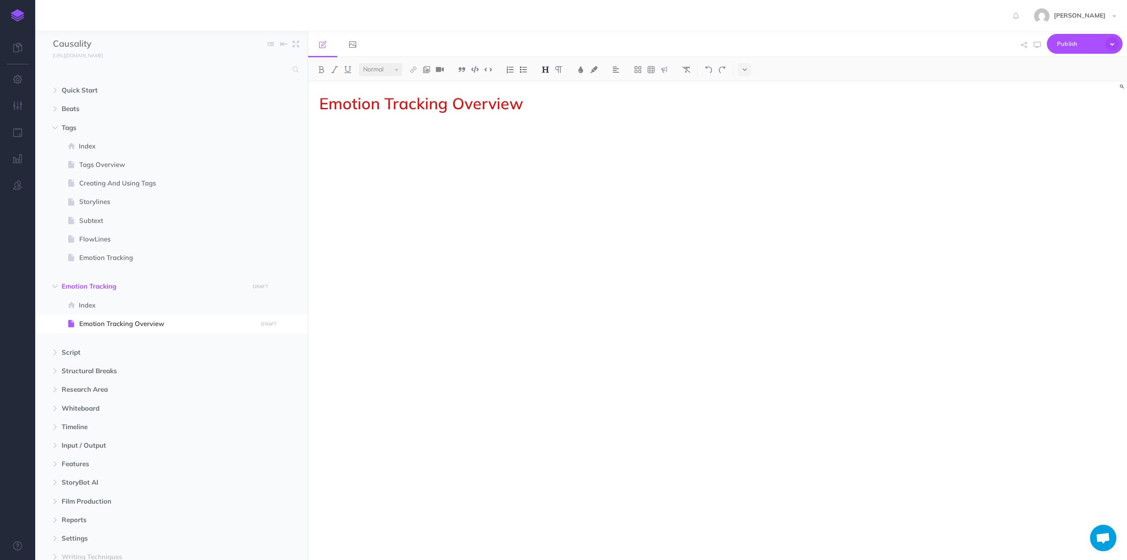
click at [368, 125] on p at bounding box center [539, 127] width 440 height 11
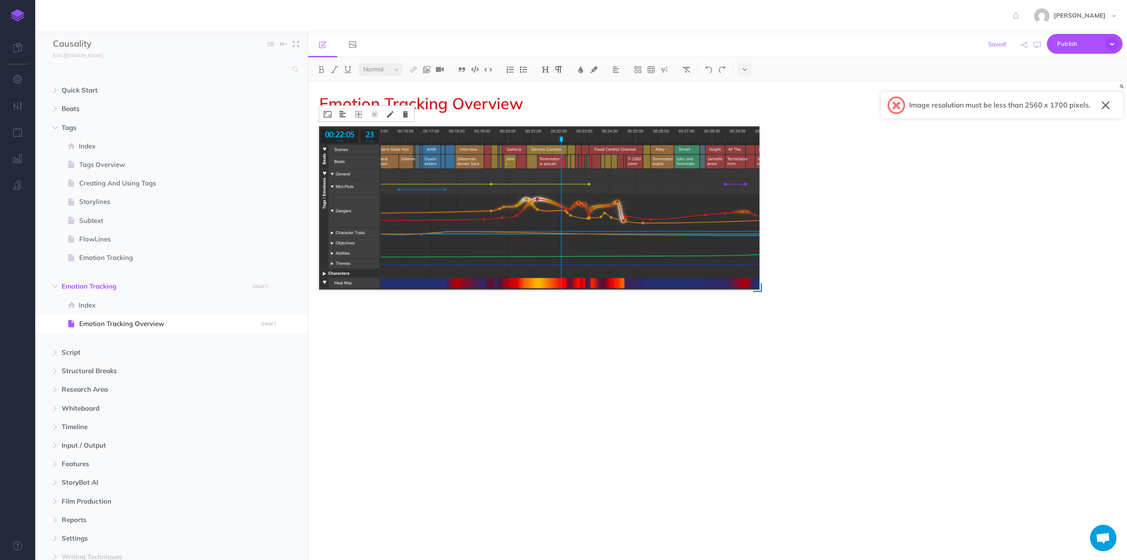
click at [342, 113] on img at bounding box center [342, 114] width 6 height 7
click at [399, 344] on div "Emotion Tracking Overview" at bounding box center [539, 315] width 462 height 469
click at [356, 307] on p at bounding box center [539, 312] width 440 height 11
click at [530, 104] on h1 "Emotion Tracking Overview" at bounding box center [539, 104] width 440 height 18
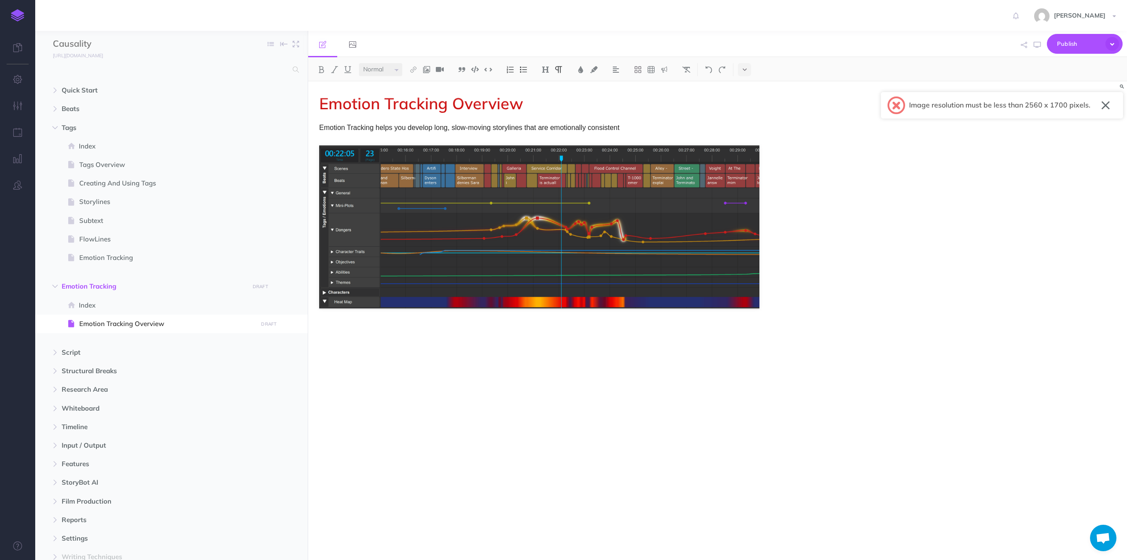
click at [605, 127] on p "Emotion Tracking helps you develop long, slow-moving storylines that are emotio…" at bounding box center [539, 127] width 440 height 11
click at [623, 129] on p "Emotion Tracking helps you develop long, slow-moving storylines that are emotio…" at bounding box center [539, 127] width 440 height 11
click at [1103, 105] on button "button" at bounding box center [1106, 105] width 8 height 14
click at [631, 128] on p "Emotion Tracking helps you develop long, slow-moving storylines that are emotio…" at bounding box center [539, 127] width 440 height 11
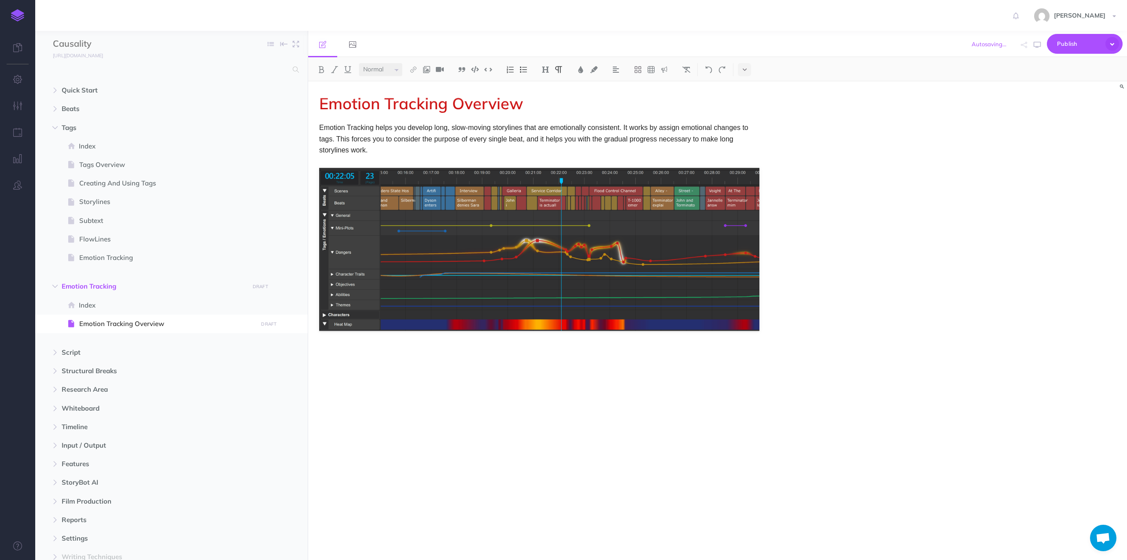
click at [576, 139] on p "Emotion Tracking helps you develop long, slow-moving storylines that are emotio…" at bounding box center [539, 139] width 440 height 34
click at [483, 151] on p "Emotion Tracking helps you develop long, slow-moving storylines that are emotio…" at bounding box center [539, 139] width 440 height 34
click at [336, 137] on p "Emotion Tracking helps you develop long, slow-moving storylines that are emotio…" at bounding box center [539, 139] width 440 height 34
click at [404, 138] on p "Emotion Tracking helps you develop long, slow-moving storylines that are emotio…" at bounding box center [539, 139] width 440 height 34
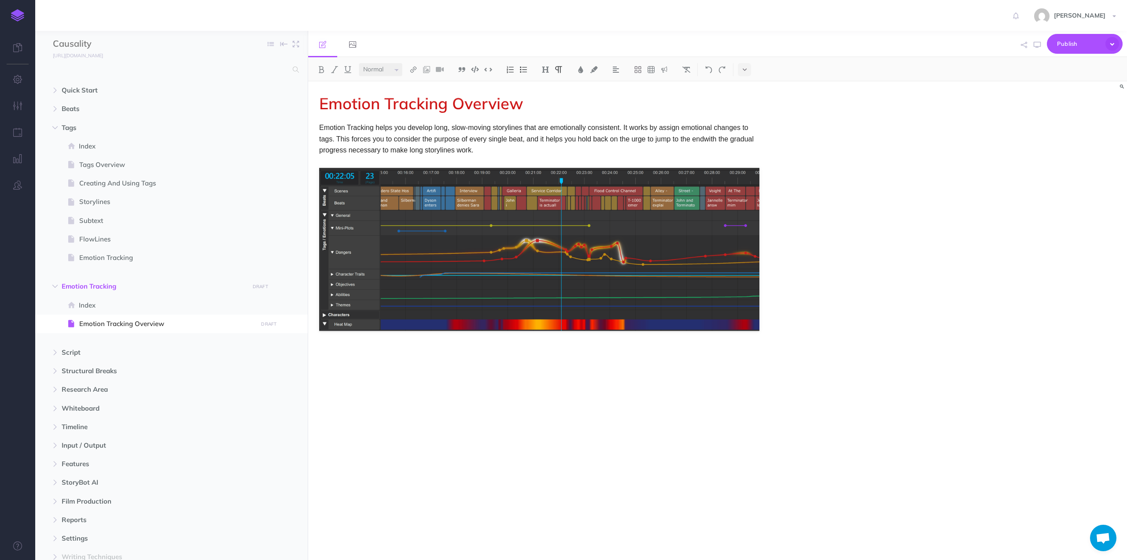
click at [700, 129] on p "Emotion Tracking helps you develop long, slow-moving storylines that are emotio…" at bounding box center [539, 139] width 440 height 34
click at [623, 128] on p "Emotion Tracking helps you develop long, slow-moving storylines that are emotio…" at bounding box center [539, 139] width 440 height 34
click at [373, 138] on p "Emotion Tracking helps you develop long, slow-moving storylines that are emotio…" at bounding box center [539, 139] width 440 height 34
click at [525, 151] on p "Emotion Tracking helps you develop long, slow-moving storylines that are emotio…" at bounding box center [539, 139] width 440 height 34
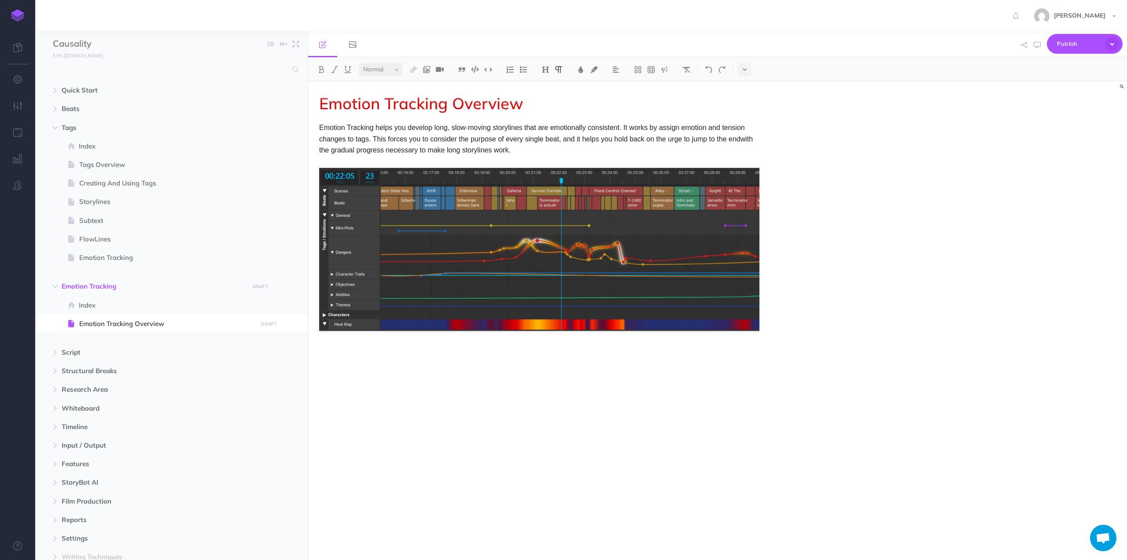
click at [372, 137] on p "Emotion Tracking helps you develop long, slow-moving storylines that are emotio…" at bounding box center [539, 139] width 440 height 34
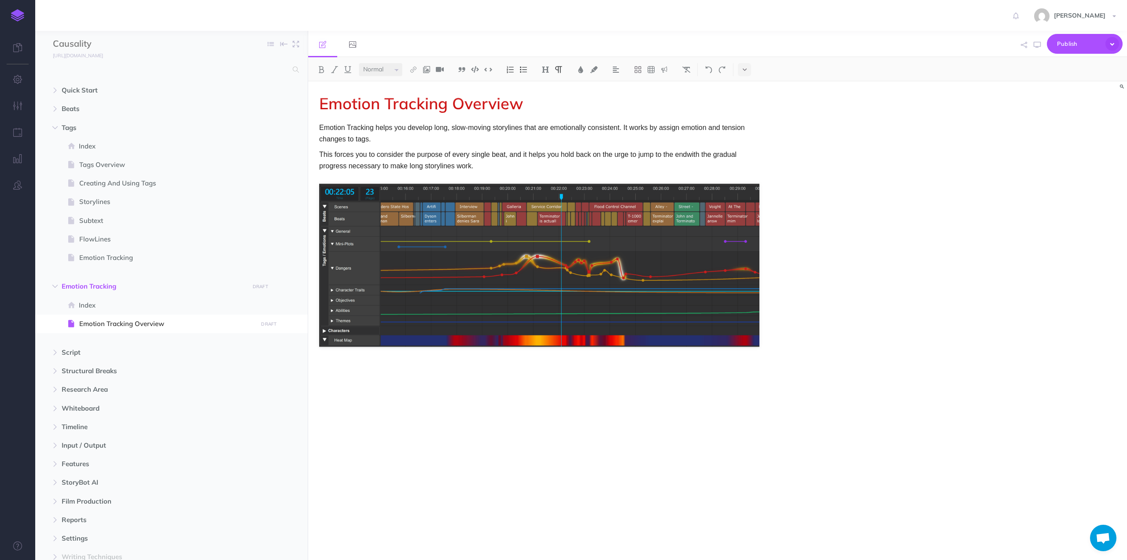
click at [382, 142] on p "Emotion Tracking helps you develop long, slow-moving storylines that are emotio…" at bounding box center [539, 133] width 440 height 22
click at [624, 127] on p "Emotion Tracking helps you develop long, slow-moving storylines that are emotio…" at bounding box center [539, 133] width 440 height 22
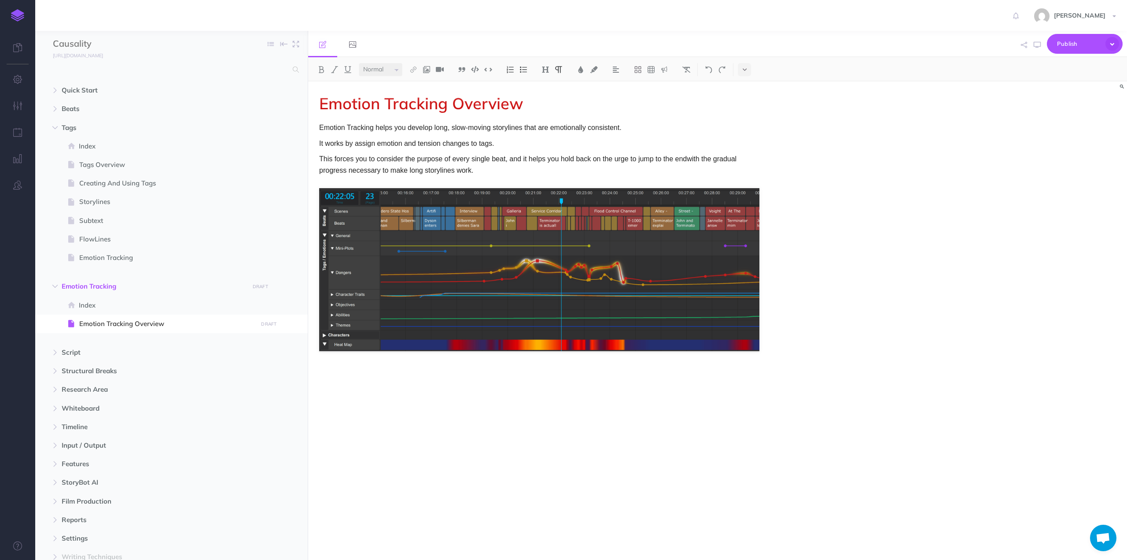
click at [520, 144] on p "It works by assign emotion and tension changes to tags." at bounding box center [539, 143] width 440 height 11
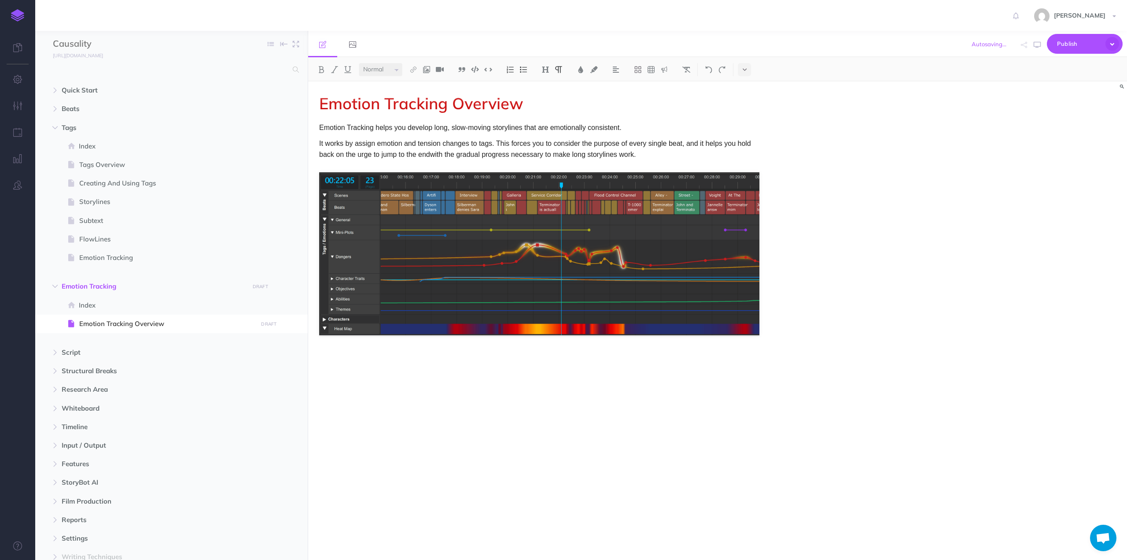
click at [673, 155] on p "It works by assign emotion and tension changes to tags. This forces you to cons…" at bounding box center [539, 149] width 440 height 22
drag, startPoint x: 684, startPoint y: 143, endPoint x: 685, endPoint y: 154, distance: 10.6
click at [685, 154] on p "It works by assign emotion and tension changes to tags. This forces you to cons…" at bounding box center [539, 149] width 440 height 22
click at [521, 143] on p "It works by assign emotion and tension changes to tags. This forces you to cons…" at bounding box center [539, 149] width 440 height 22
drag, startPoint x: 521, startPoint y: 143, endPoint x: 672, endPoint y: 147, distance: 150.6
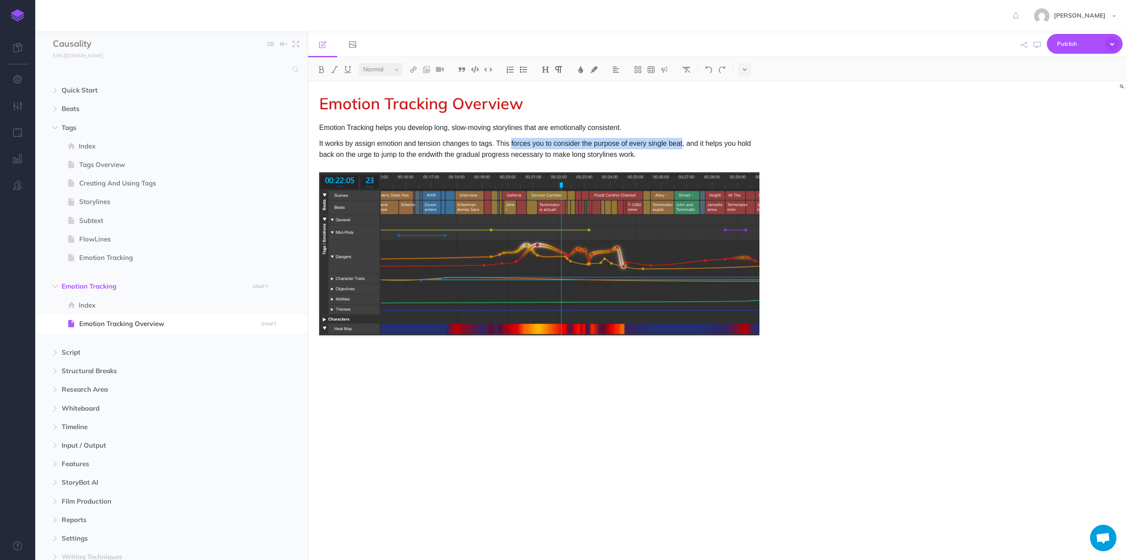
click at [672, 147] on p "It works by assign emotion and tension changes to tags. This forces you to cons…" at bounding box center [539, 149] width 440 height 22
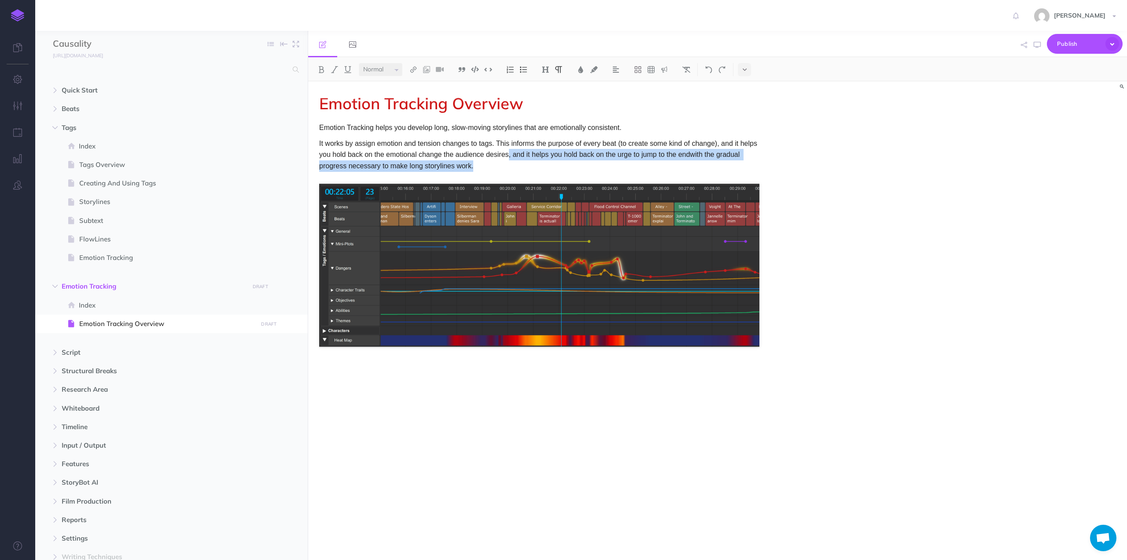
drag, startPoint x: 507, startPoint y: 163, endPoint x: 508, endPoint y: 158, distance: 5.4
click at [508, 158] on p "It works by assign emotion and tension changes to tags. This informs the purpos…" at bounding box center [539, 155] width 440 height 34
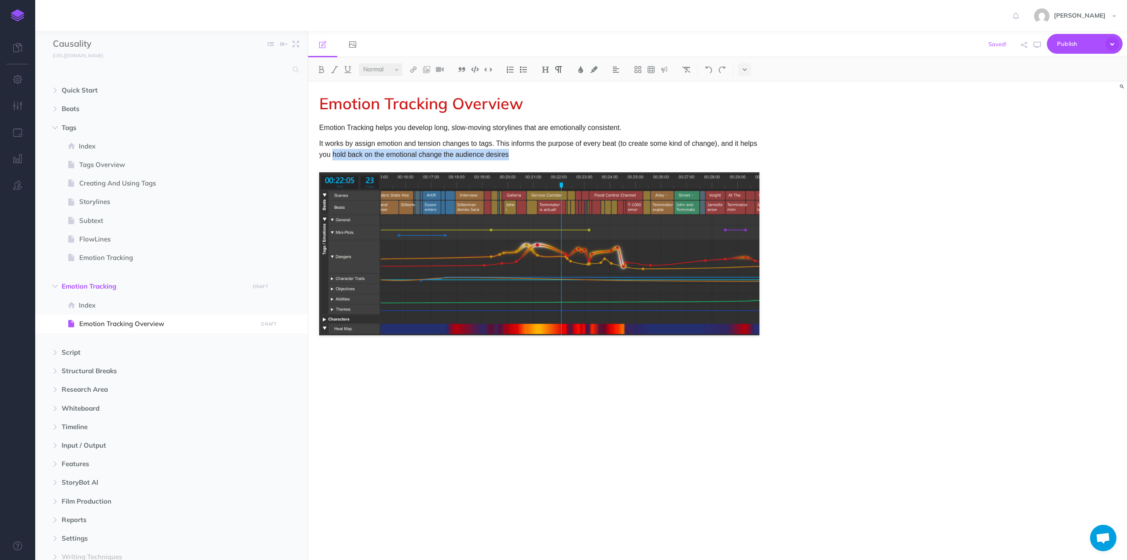
drag, startPoint x: 516, startPoint y: 155, endPoint x: 334, endPoint y: 154, distance: 182.3
click at [334, 154] on p "It works by assign emotion and tension changes to tags. This informs the purpos…" at bounding box center [539, 149] width 440 height 22
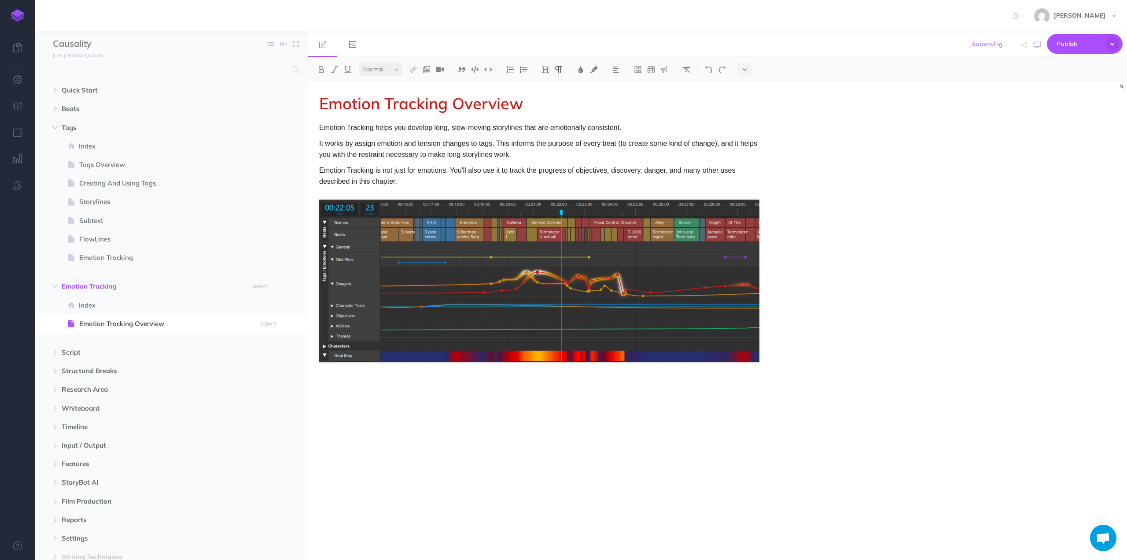
click at [357, 378] on div "Emotion Tracking Overview Emotion Tracking helps you develop long, slow-moving …" at bounding box center [539, 315] width 462 height 469
click at [360, 406] on p at bounding box center [539, 400] width 440 height 11
click at [359, 388] on p "Why Emotion Tracking?" at bounding box center [539, 385] width 440 height 11
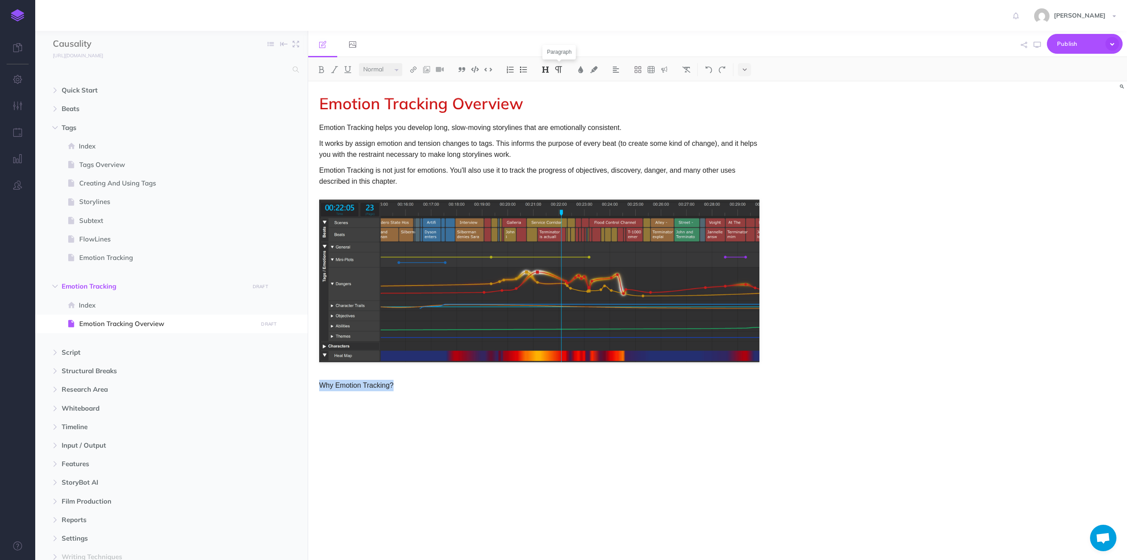
click at [544, 68] on img at bounding box center [546, 69] width 8 height 7
click at [547, 99] on button "H2" at bounding box center [545, 98] width 13 height 13
click at [387, 435] on div "Emotion Tracking Overview Emotion Tracking helps you develop long, slow-moving …" at bounding box center [539, 315] width 462 height 469
click at [320, 142] on p "It works by assign emotion and tension changes to tags. This informs the purpos…" at bounding box center [539, 149] width 440 height 22
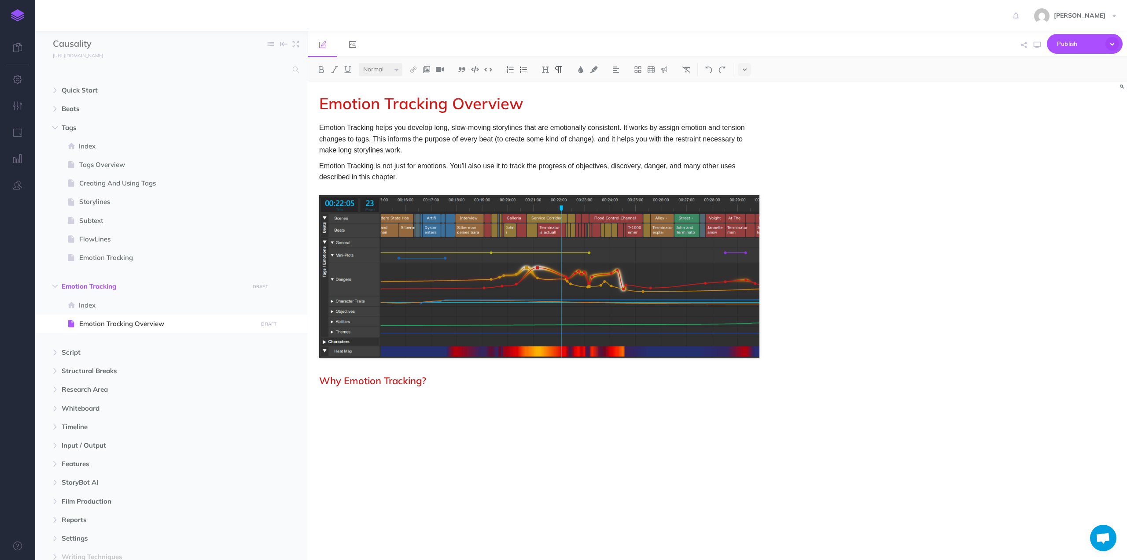
click at [417, 165] on p "Emotion Tracking is not just for emotions. You'll also use it to track the prog…" at bounding box center [539, 171] width 440 height 22
click at [472, 177] on p "Emotion Tracking is not just for feelings. You'll also use it to track the prog…" at bounding box center [539, 171] width 440 height 22
click at [461, 166] on p "Emotion Tracking is not just for feelings. You'll also use it to track the prog…" at bounding box center [539, 171] width 440 height 22
click at [365, 405] on div "Emotion Tracking Overview Emotion Tracking helps you develop long, slow-moving …" at bounding box center [539, 315] width 462 height 469
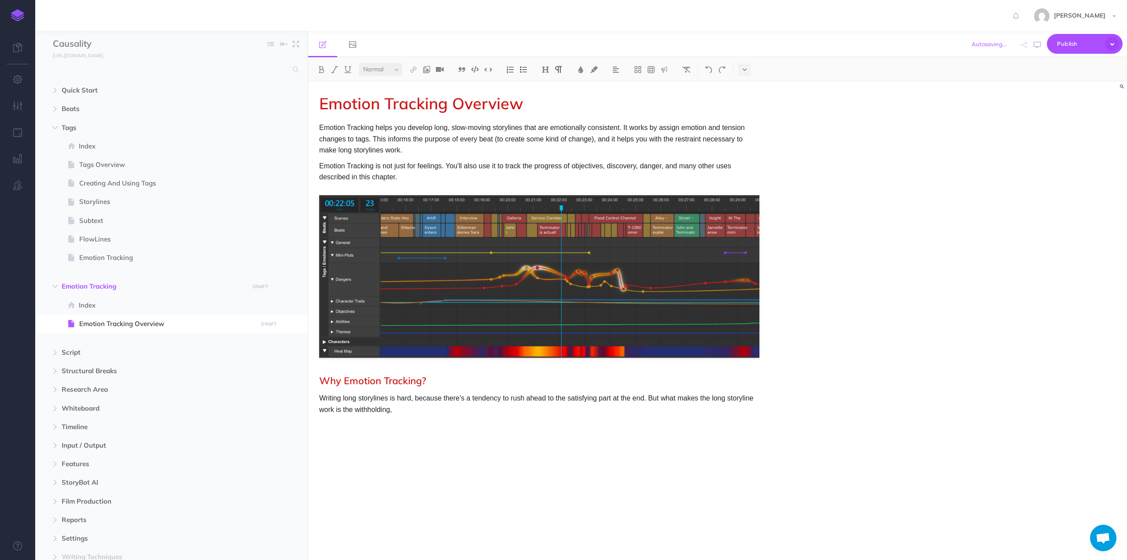
click at [369, 409] on p "Writing long storylines is hard, because there's a tendency to rush ahead to th…" at bounding box center [539, 403] width 440 height 22
click at [348, 67] on img at bounding box center [348, 69] width 8 height 7
click at [421, 413] on p "Writing long storylines is hard, because there's a tendency to rush ahead to th…" at bounding box center [539, 403] width 440 height 22
click at [502, 409] on p "Writing long storylines is hard, because there's a tendency to rush ahead to th…" at bounding box center [539, 403] width 440 height 22
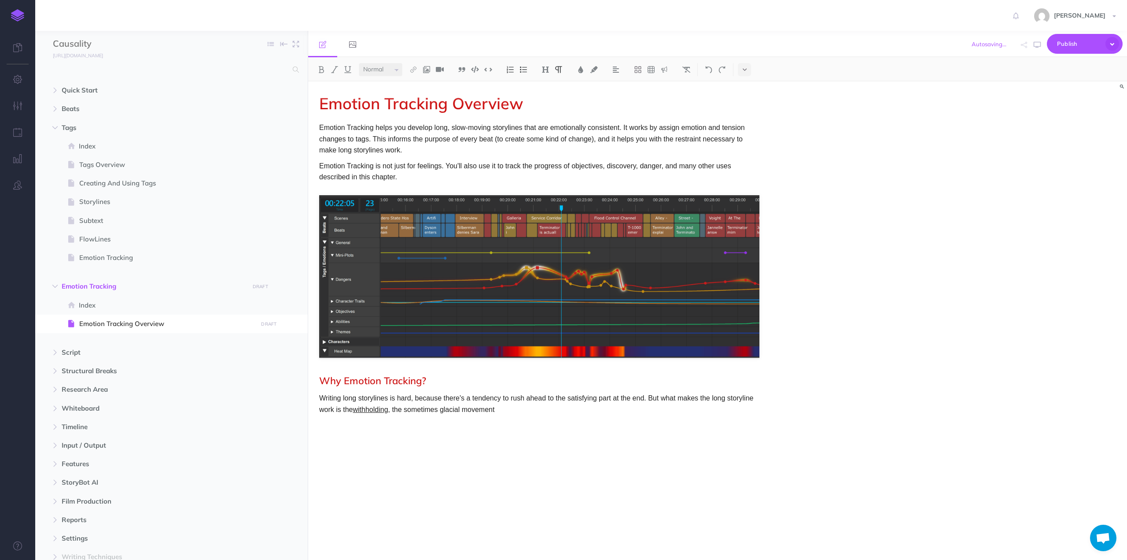
click at [486, 410] on p "Writing long storylines is hard, because there's a tendency to rush ahead to th…" at bounding box center [539, 403] width 440 height 22
click at [660, 398] on p "Writing long storylines is hard, because there's a tendency to rush ahead to th…" at bounding box center [539, 403] width 440 height 22
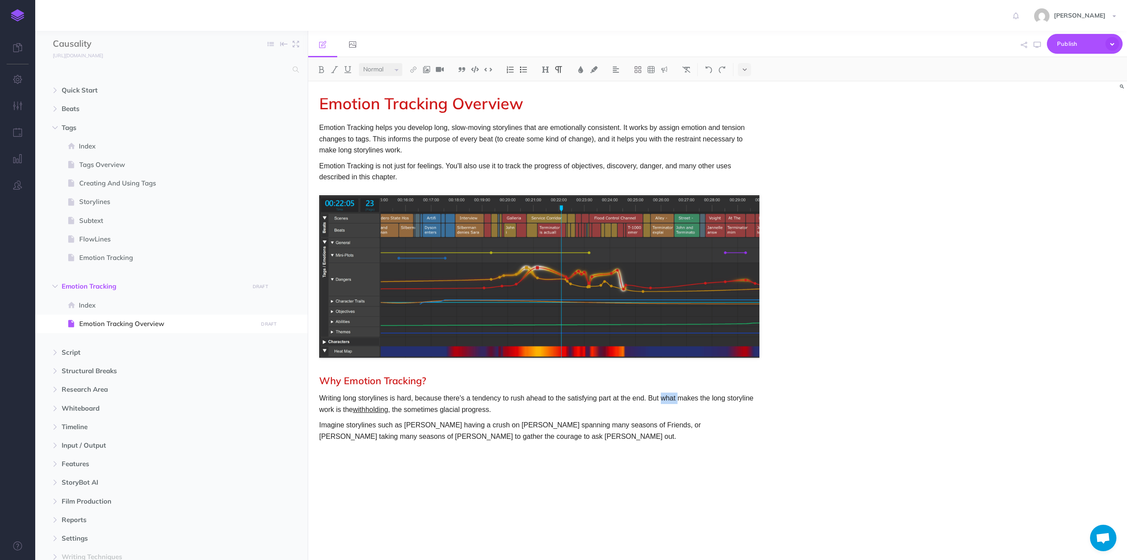
click at [660, 398] on p "Writing long storylines is hard, because there's a tendency to rush ahead to th…" at bounding box center [539, 403] width 440 height 22
click at [392, 409] on p "Writing long storylines is hard, because there's a tendency to rush ahead to th…" at bounding box center [539, 403] width 440 height 22
drag, startPoint x: 392, startPoint y: 409, endPoint x: 419, endPoint y: 407, distance: 26.9
click at [419, 407] on p "Writing long storylines is hard, because there's a tendency to rush ahead to th…" at bounding box center [539, 403] width 440 height 22
click at [498, 407] on p "Writing long storylines is hard, because there's a tendency to rush ahead to th…" at bounding box center [539, 403] width 440 height 22
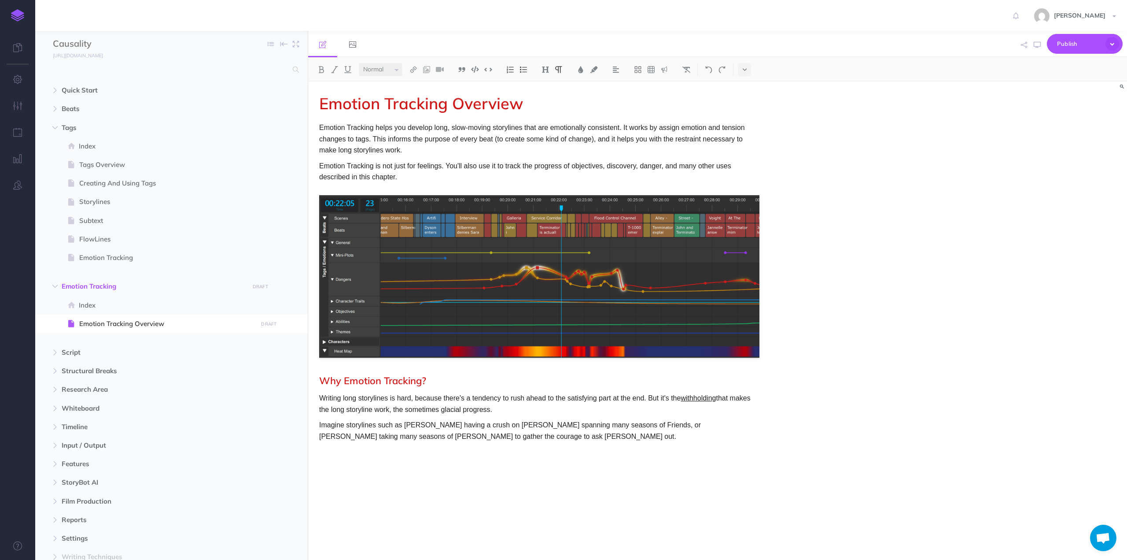
drag, startPoint x: 503, startPoint y: 410, endPoint x: 389, endPoint y: 411, distance: 113.6
click at [389, 411] on p "Writing long storylines is hard, because there's a tendency to rush ahead to th…" at bounding box center [539, 403] width 440 height 22
click at [389, 451] on div "Emotion Tracking Overview Emotion Tracking helps you develop long, slow-moving …" at bounding box center [539, 315] width 462 height 469
drag, startPoint x: 499, startPoint y: 409, endPoint x: 395, endPoint y: 413, distance: 104.9
click at [395, 413] on p "Writing long storylines is hard, because there's a tendency to rush ahead to th…" at bounding box center [539, 403] width 440 height 22
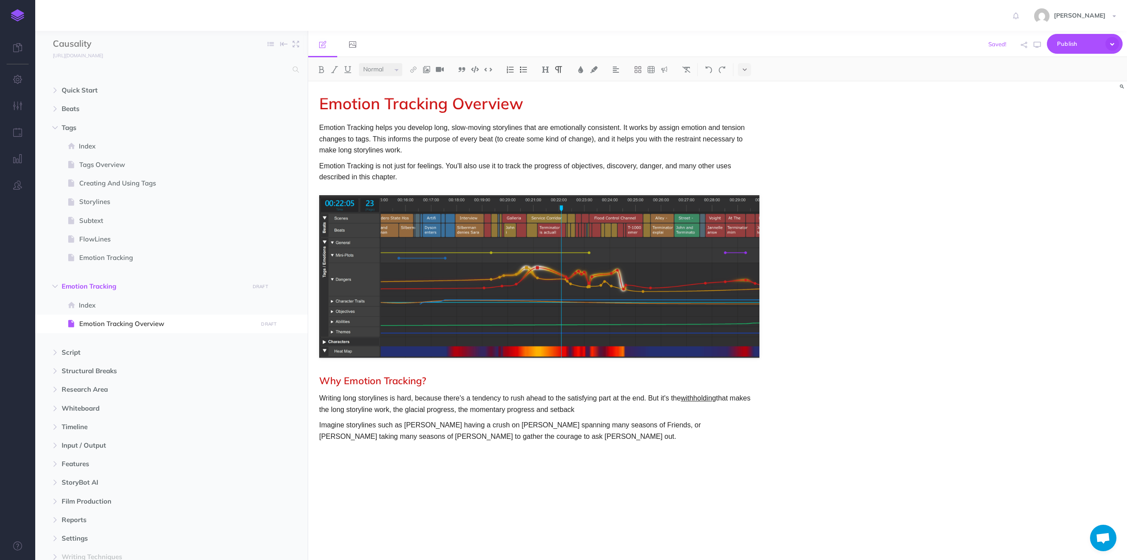
click at [440, 407] on p "Writing long storylines is hard, because there's a tendency to rush ahead to th…" at bounding box center [539, 403] width 440 height 22
click at [419, 412] on p "Writing long storylines is hard, because there's a tendency to rush ahead to th…" at bounding box center [539, 403] width 440 height 22
click at [519, 409] on p "Writing long storylines is hard, because there's a tendency to rush ahead to th…" at bounding box center [539, 403] width 440 height 22
click at [468, 407] on p "Writing long storylines is hard, because there's a tendency to rush ahead to th…" at bounding box center [539, 403] width 440 height 22
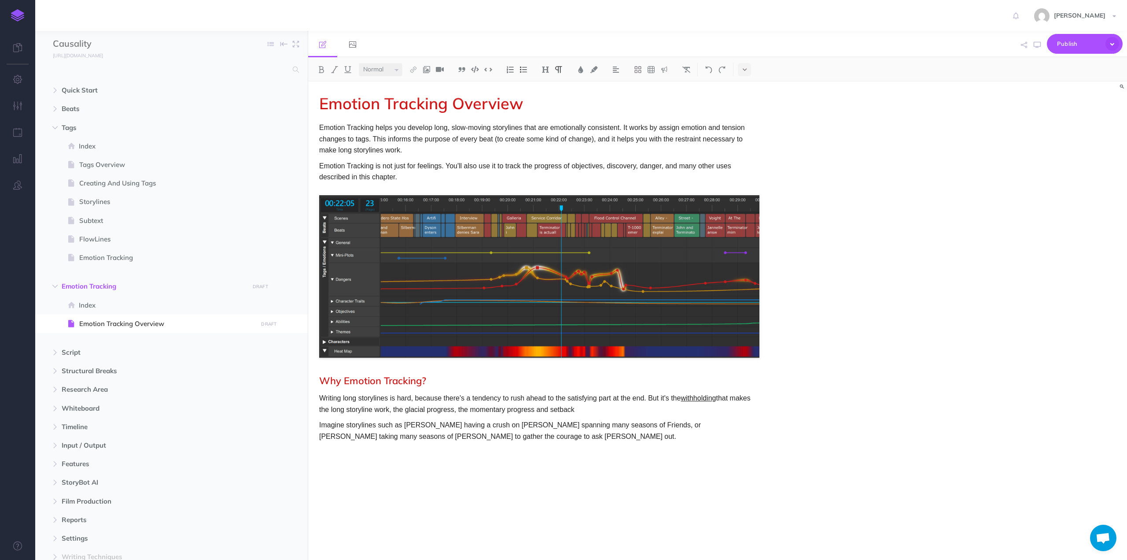
click at [461, 409] on p "Writing long storylines is hard, because there's a tendency to rush ahead to th…" at bounding box center [539, 403] width 440 height 22
drag, startPoint x: 461, startPoint y: 409, endPoint x: 513, endPoint y: 411, distance: 52.9
click at [513, 411] on p "Writing long storylines is hard, because there's a tendency to rush ahead to th…" at bounding box center [539, 403] width 440 height 22
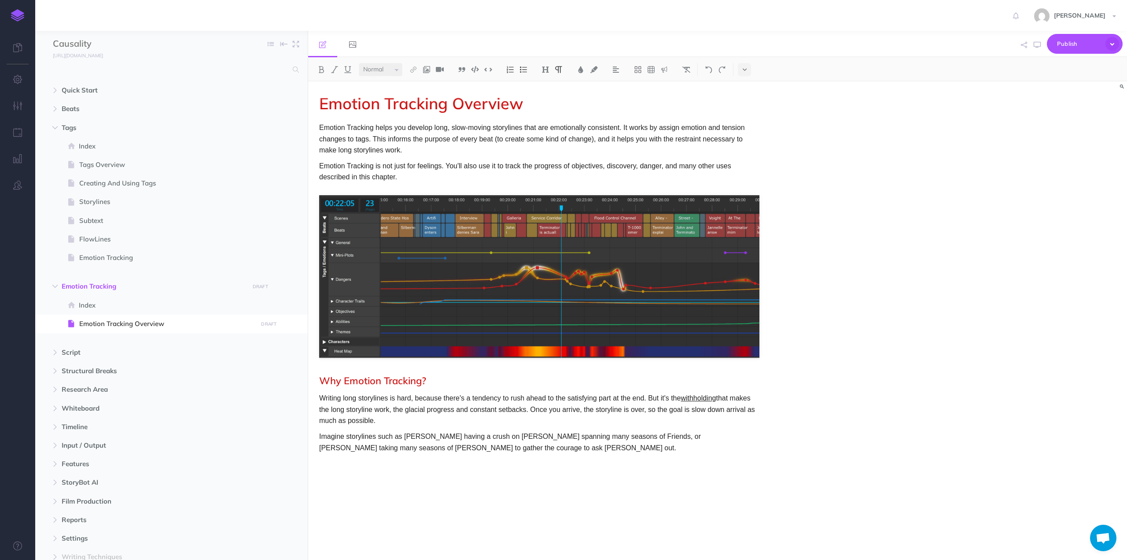
click at [614, 399] on p "Writing long storylines is hard, because there's a tendency to rush ahead to th…" at bounding box center [539, 409] width 440 height 34
drag, startPoint x: 614, startPoint y: 399, endPoint x: 636, endPoint y: 398, distance: 21.6
click at [636, 398] on p "Writing long storylines is hard, because there's a tendency to rush ahead to th…" at bounding box center [539, 409] width 440 height 34
click at [549, 398] on p "Writing long storylines is hard, because there's a tendency to rush ahead to th…" at bounding box center [539, 409] width 440 height 34
drag, startPoint x: 549, startPoint y: 398, endPoint x: 600, endPoint y: 400, distance: 50.7
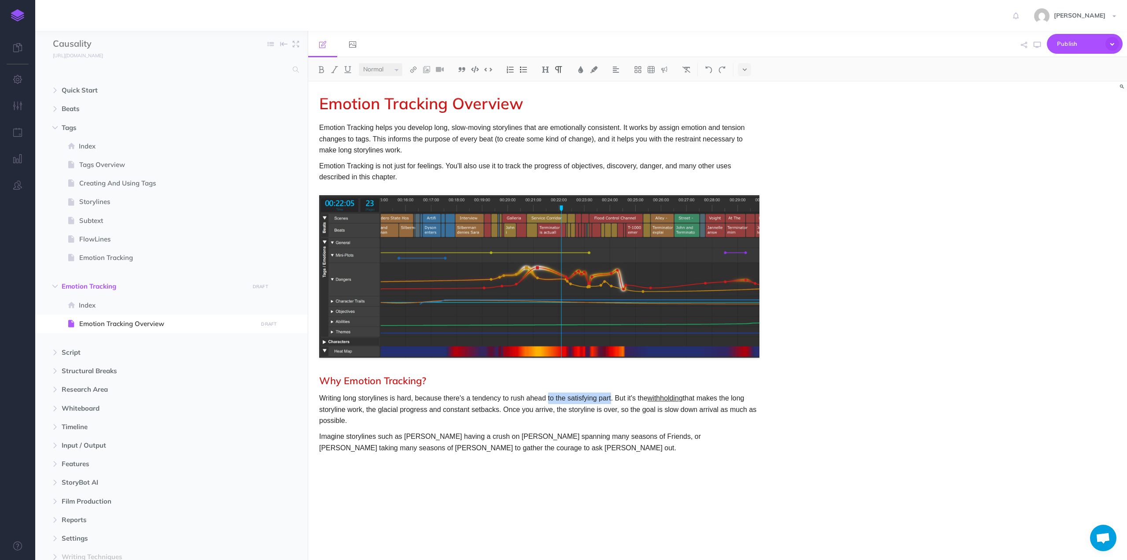
click at [600, 400] on p "Writing long storylines is hard, because there's a tendency to rush ahead to th…" at bounding box center [539, 409] width 440 height 34
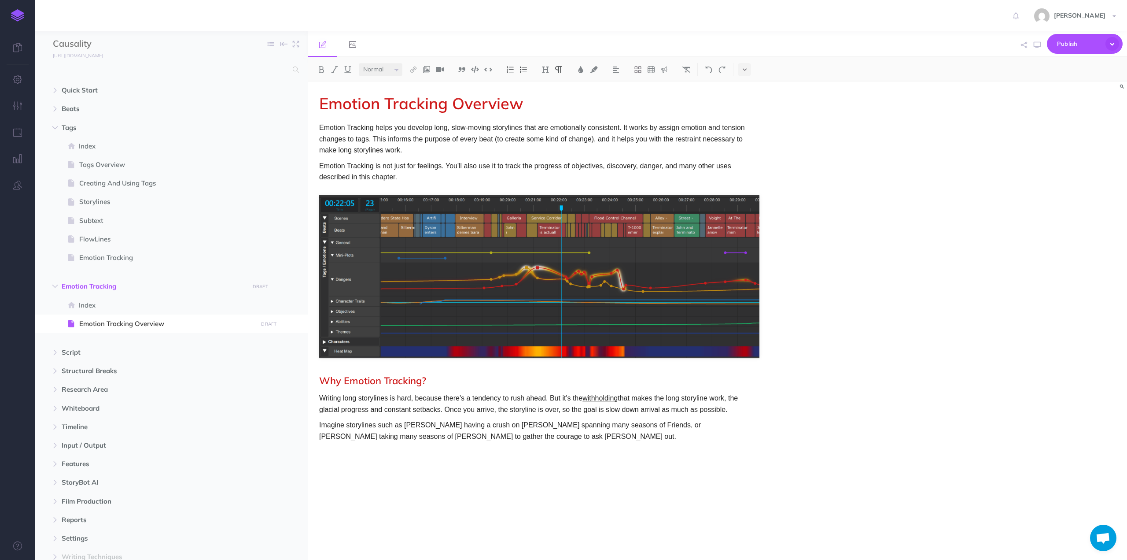
click at [553, 398] on p "Writing long storylines is hard, because there's a tendency to rush ahead. But …" at bounding box center [539, 403] width 440 height 22
drag, startPoint x: 450, startPoint y: 410, endPoint x: 747, endPoint y: 399, distance: 297.4
click at [747, 399] on p "Writing long storylines is hard, because there's a tendency to rush ahead. Howe…" at bounding box center [539, 403] width 440 height 22
click at [484, 419] on p "Imagine storylines such as [PERSON_NAME] having a crush on [PERSON_NAME] spanni…" at bounding box center [539, 430] width 440 height 22
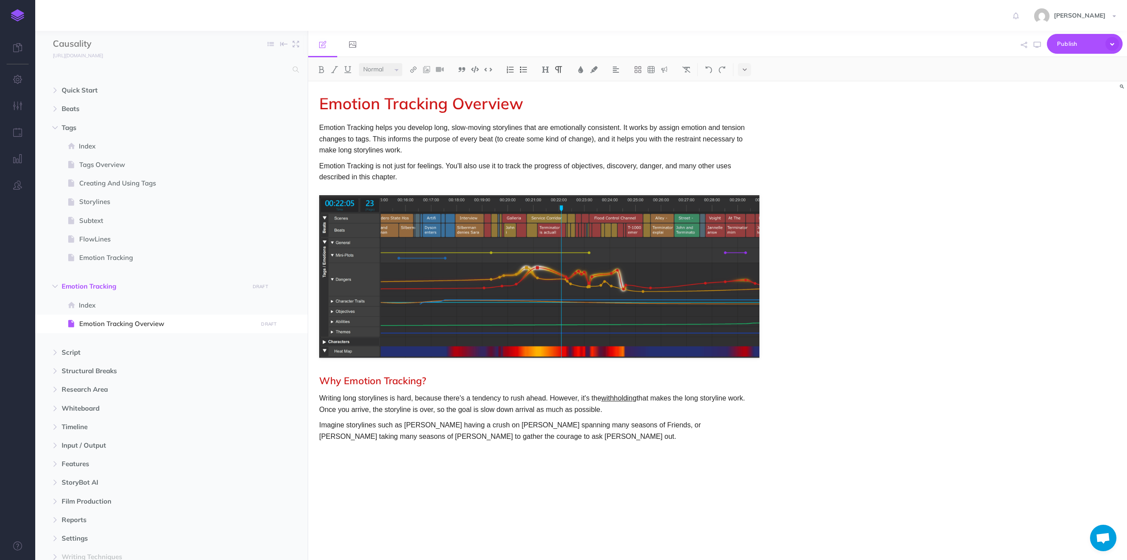
drag, startPoint x: 605, startPoint y: 408, endPoint x: 480, endPoint y: 411, distance: 126.0
click at [480, 411] on p "Writing long storylines is hard, because there's a tendency to rush ahead. Howe…" at bounding box center [539, 403] width 440 height 22
click at [456, 437] on p "Imagine storylines such as [PERSON_NAME] having a crush on [PERSON_NAME] spanni…" at bounding box center [539, 430] width 440 height 22
click at [550, 435] on p "Imagine storylines such as [PERSON_NAME] having a crush on [PERSON_NAME] spanni…" at bounding box center [539, 436] width 440 height 34
click at [576, 434] on p "Imagine storylines such as [PERSON_NAME] having a crush on [PERSON_NAME] spanni…" at bounding box center [539, 436] width 440 height 34
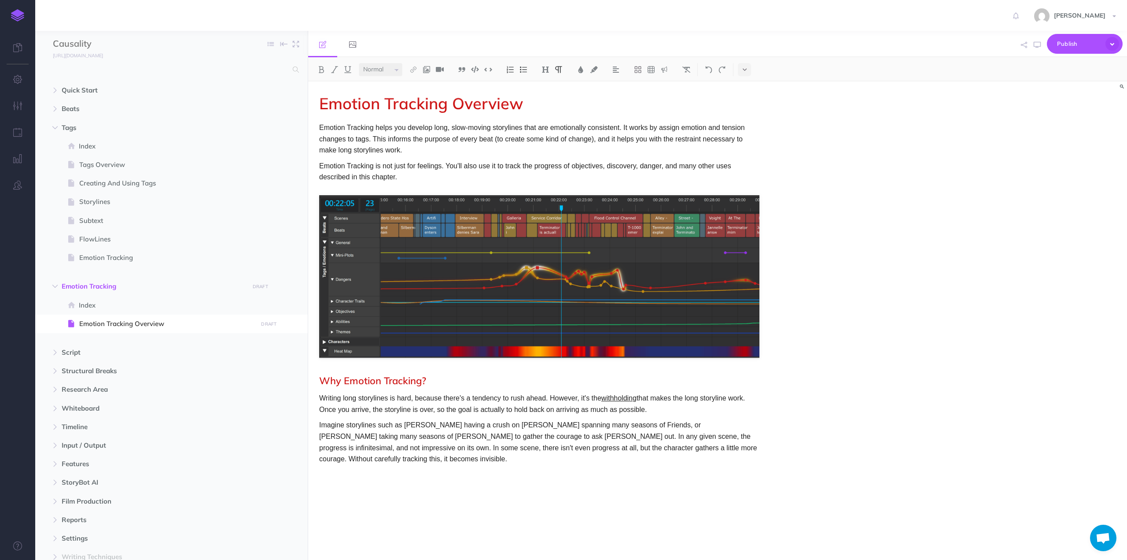
click at [396, 480] on div "Emotion Tracking Overview Emotion Tracking helps you develop long, slow-moving …" at bounding box center [539, 315] width 462 height 469
click at [684, 397] on p "Writing long storylines is hard, because there's a tendency to rush ahead. Howe…" at bounding box center [539, 403] width 440 height 22
click at [499, 469] on p at bounding box center [539, 474] width 440 height 11
click at [707, 436] on p "Imagine storylines such as [PERSON_NAME] having a crush on [PERSON_NAME] spanni…" at bounding box center [539, 441] width 440 height 45
